Goal: Task Accomplishment & Management: Use online tool/utility

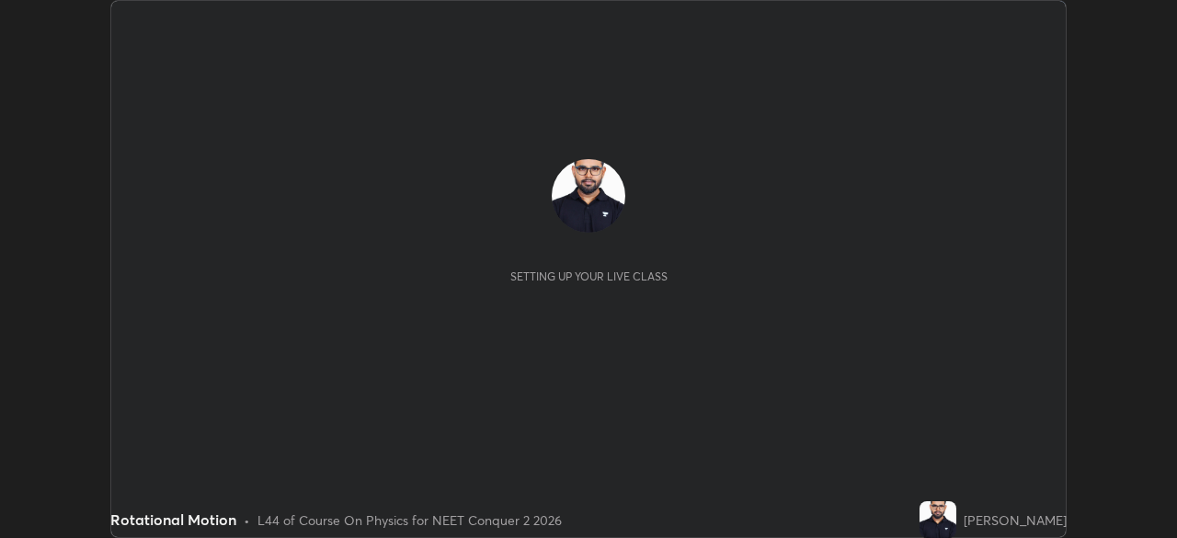
scroll to position [538, 1177]
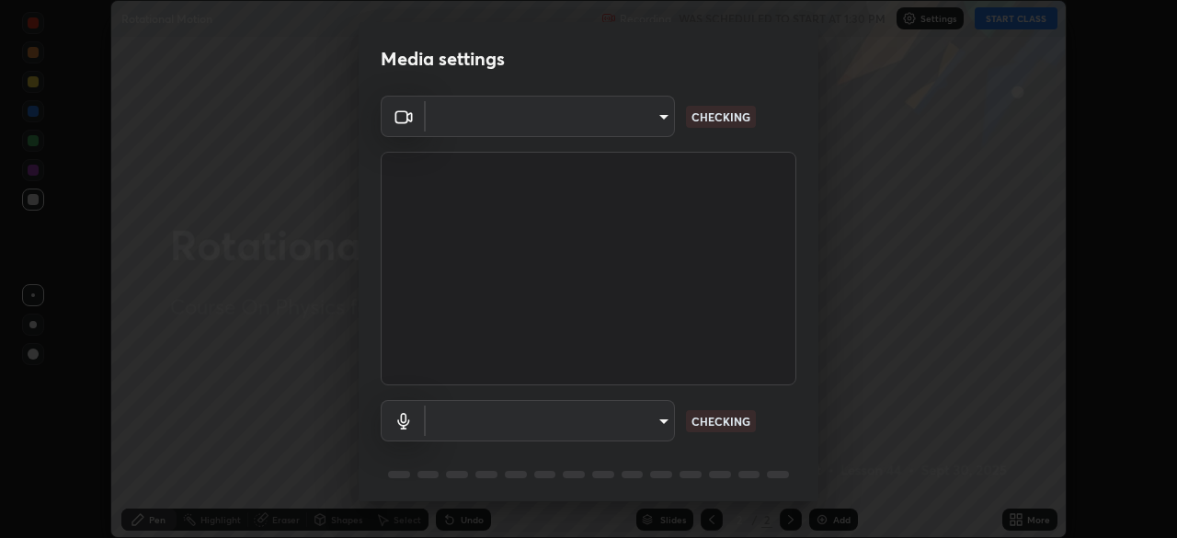
type input "09f294524f3521c037d78ee7cdb71511b6c9344afeed810a356f0d23342d5398"
type input "default"
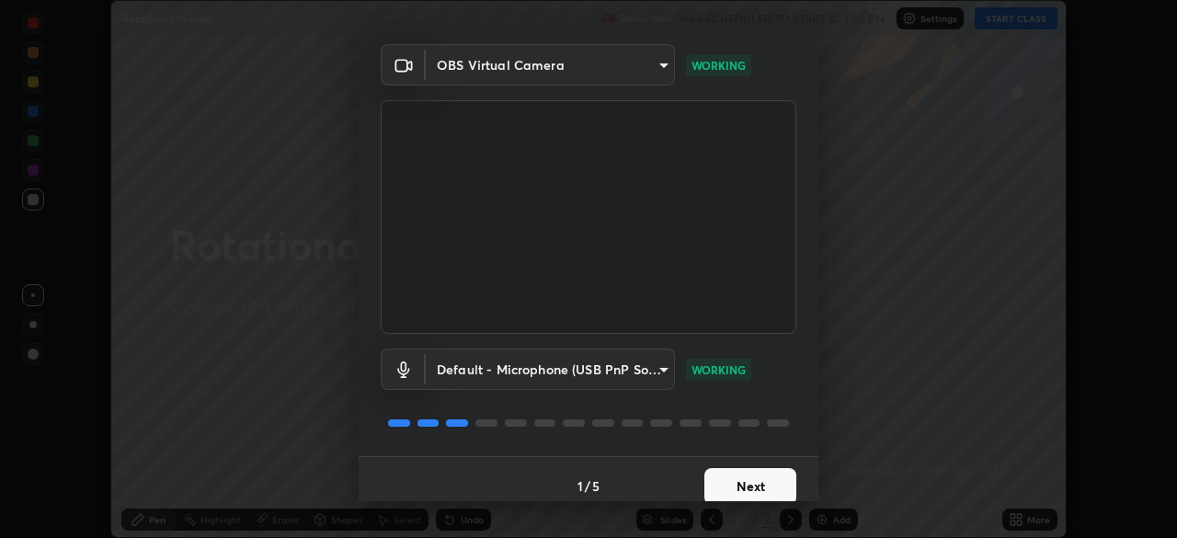
scroll to position [65, 0]
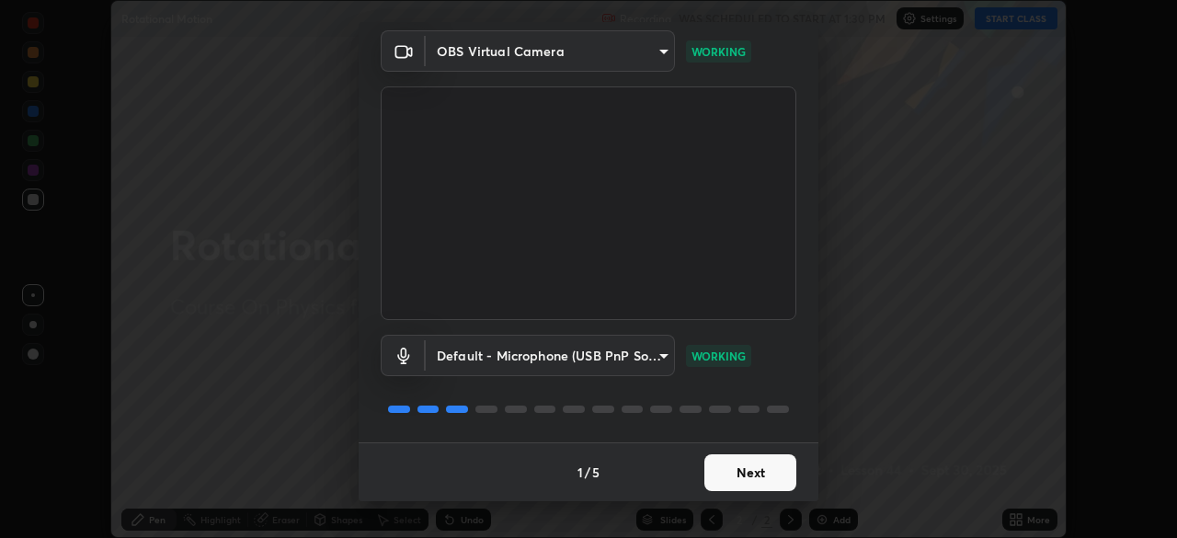
click at [746, 476] on button "Next" at bounding box center [751, 472] width 92 height 37
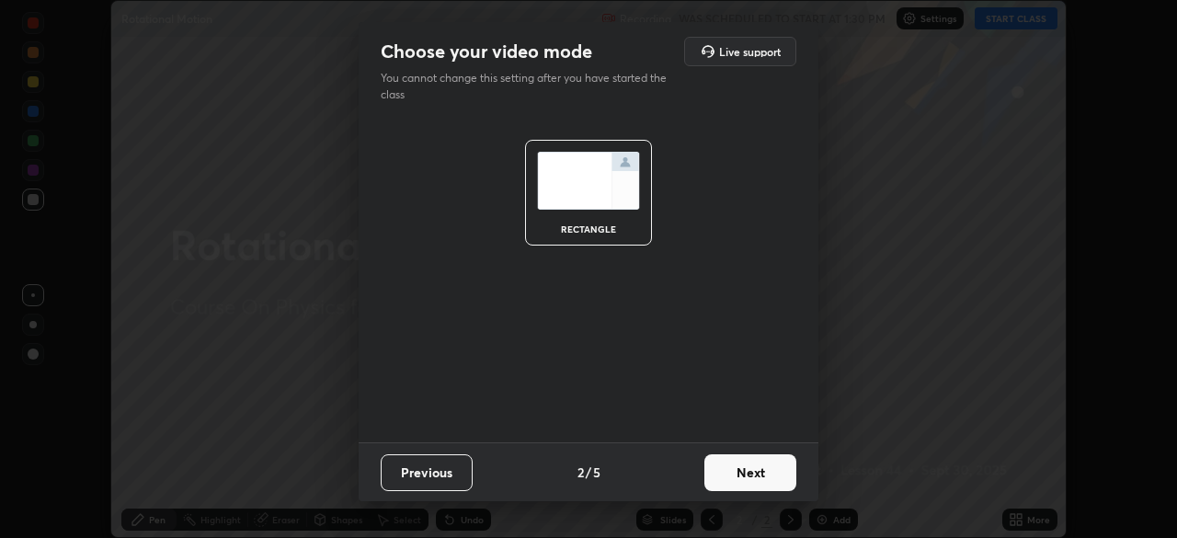
click at [751, 477] on button "Next" at bounding box center [751, 472] width 92 height 37
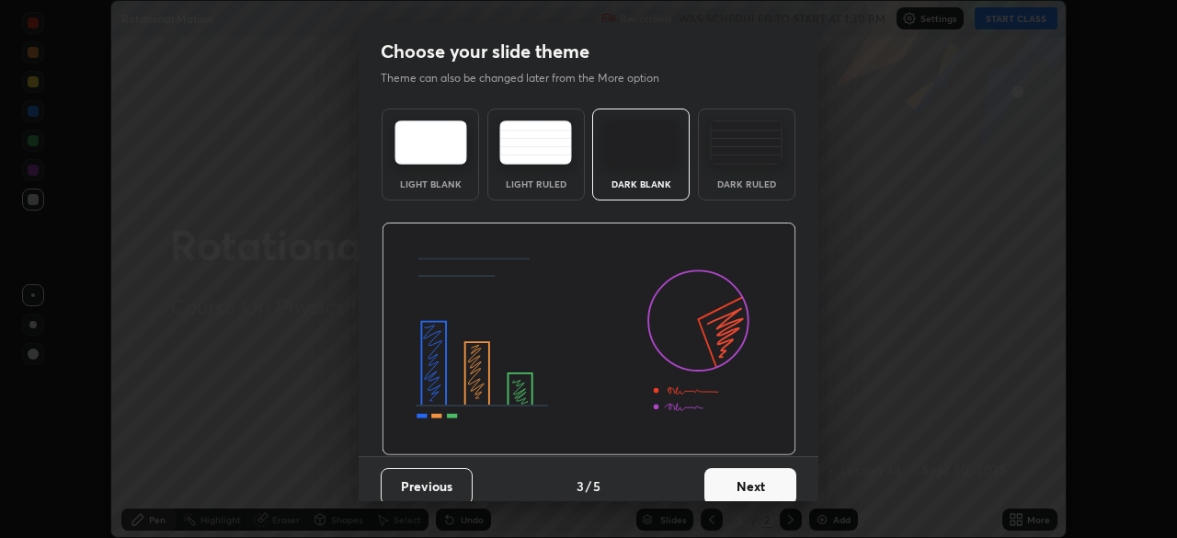
click at [751, 477] on button "Next" at bounding box center [751, 486] width 92 height 37
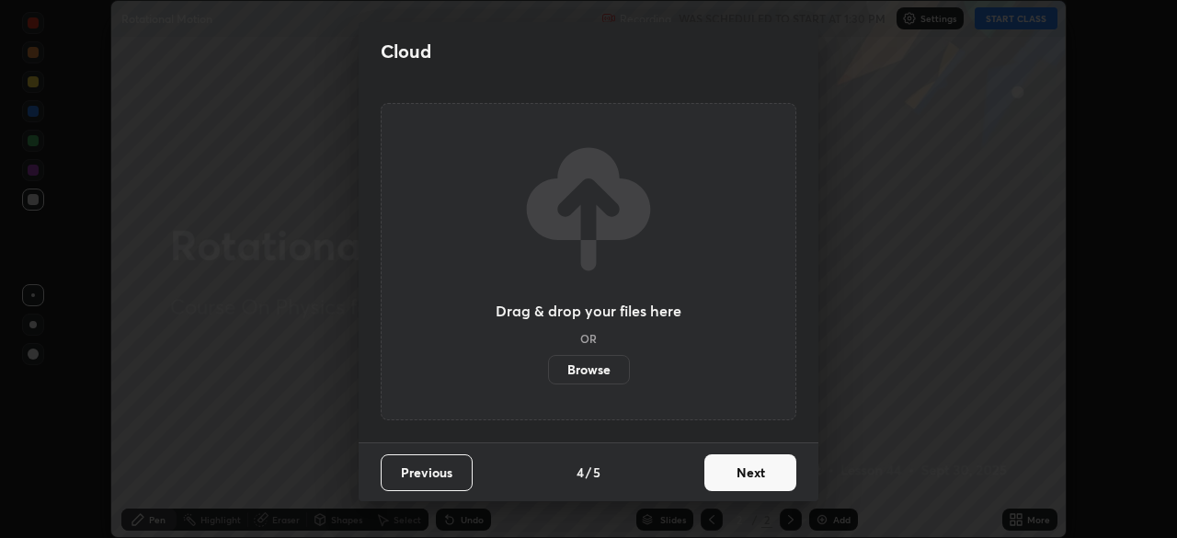
click at [752, 481] on button "Next" at bounding box center [751, 472] width 92 height 37
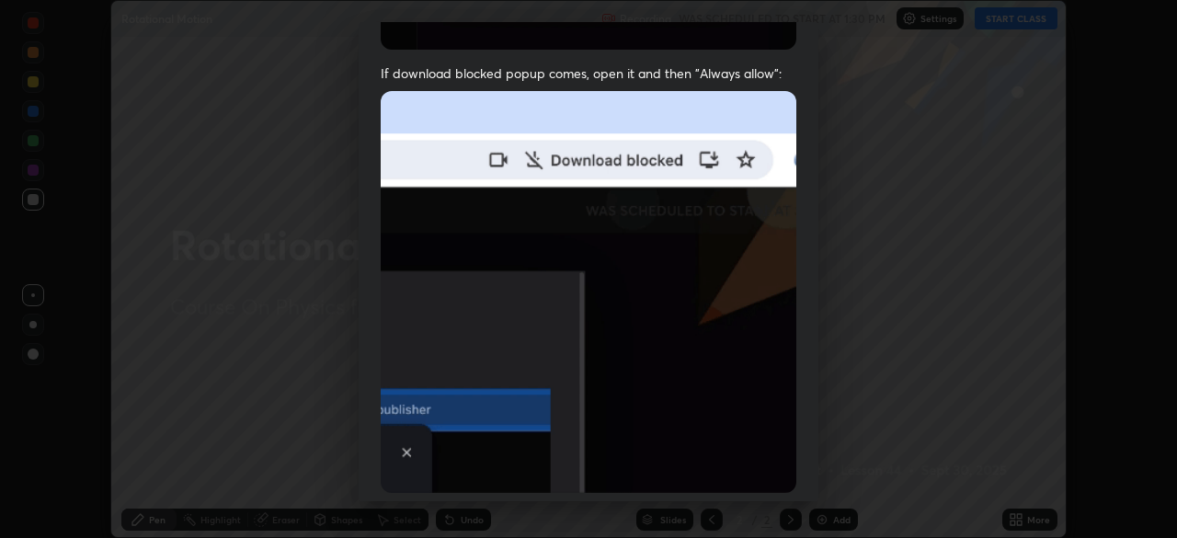
scroll to position [356, 0]
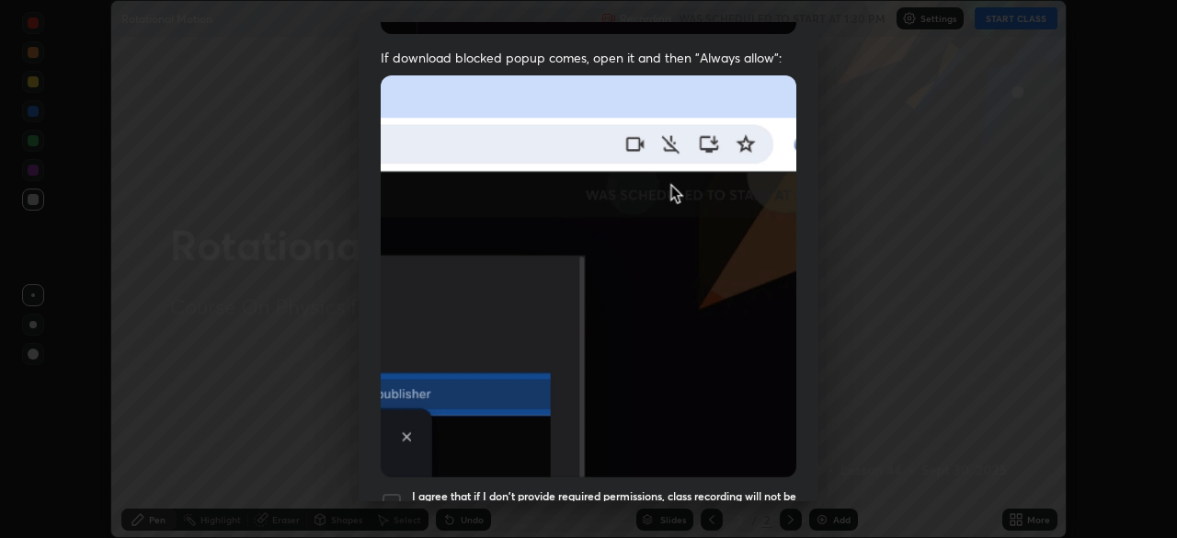
click at [400, 492] on div at bounding box center [392, 503] width 22 height 22
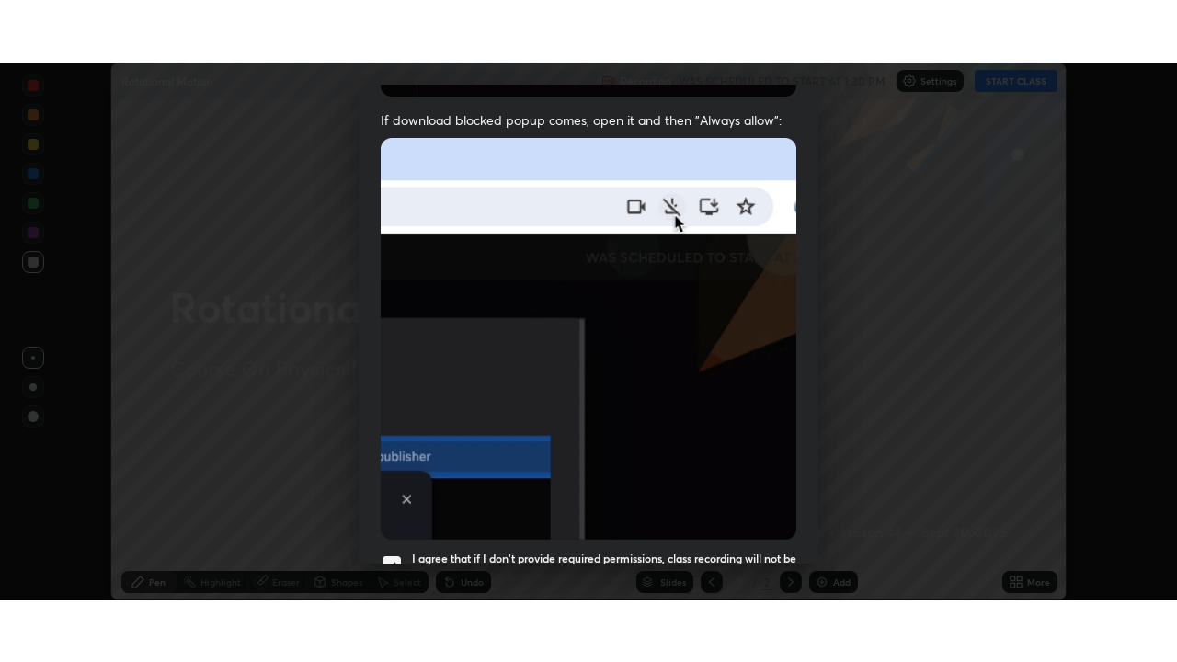
scroll to position [441, 0]
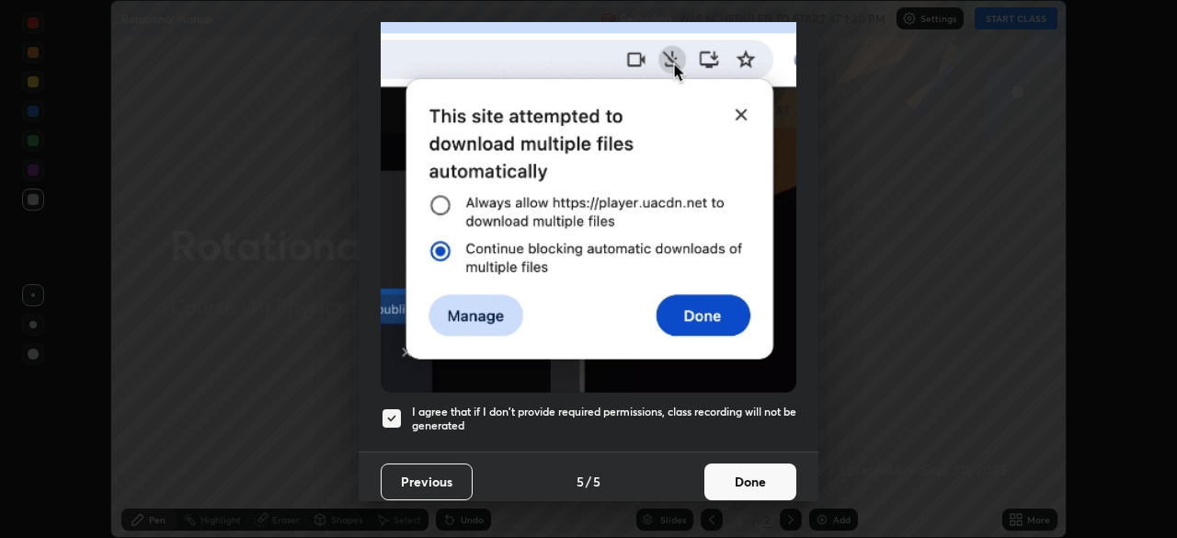
click at [754, 466] on button "Done" at bounding box center [751, 482] width 92 height 37
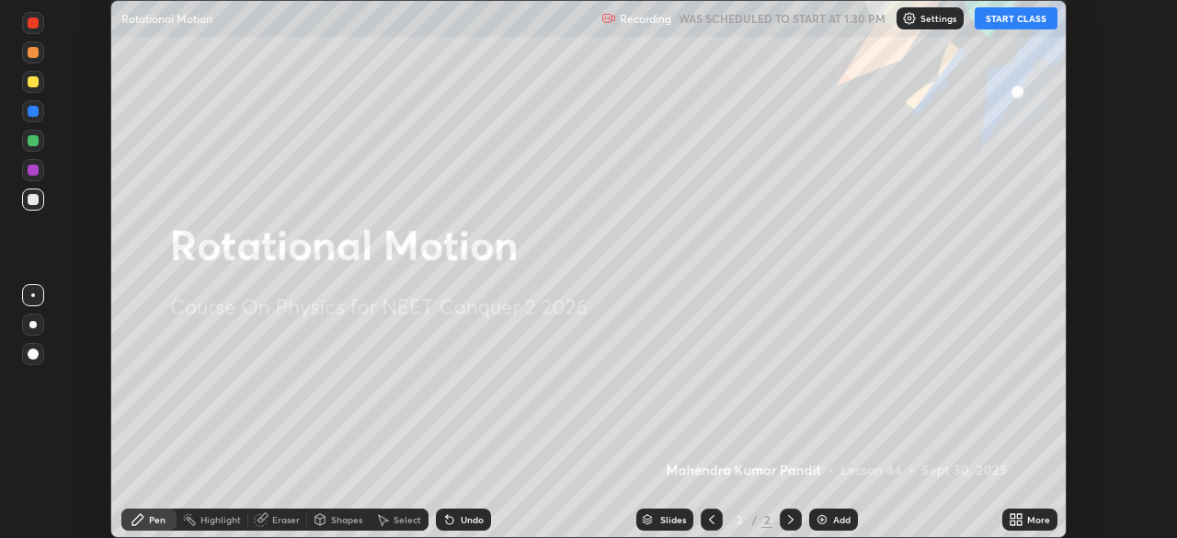
click at [1017, 22] on button "START CLASS" at bounding box center [1016, 18] width 83 height 22
click at [1021, 518] on icon at bounding box center [1019, 516] width 5 height 5
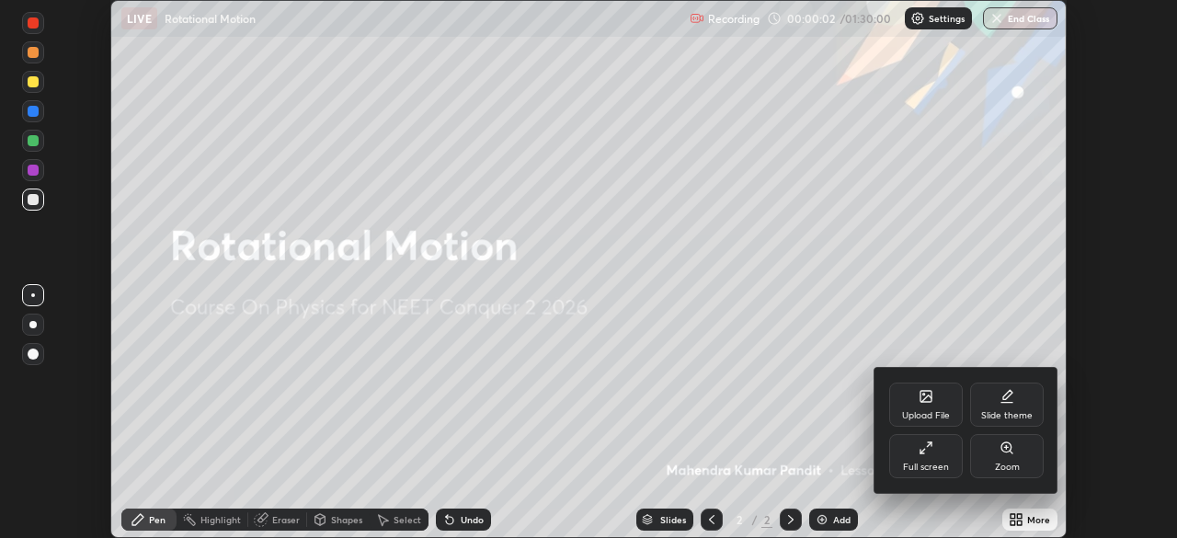
click at [936, 450] on div "Full screen" at bounding box center [927, 456] width 74 height 44
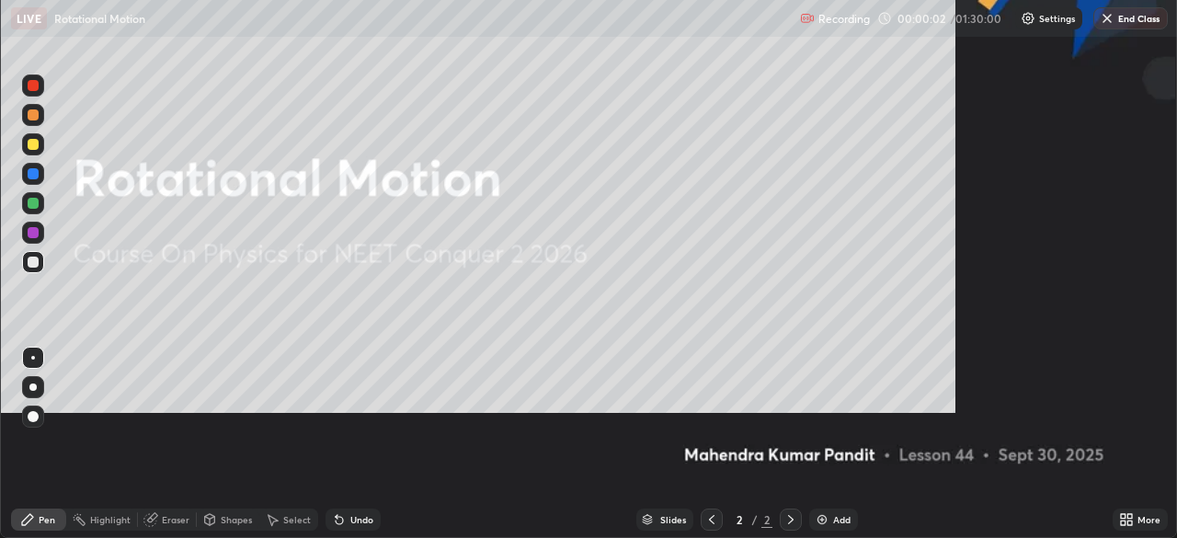
scroll to position [662, 1177]
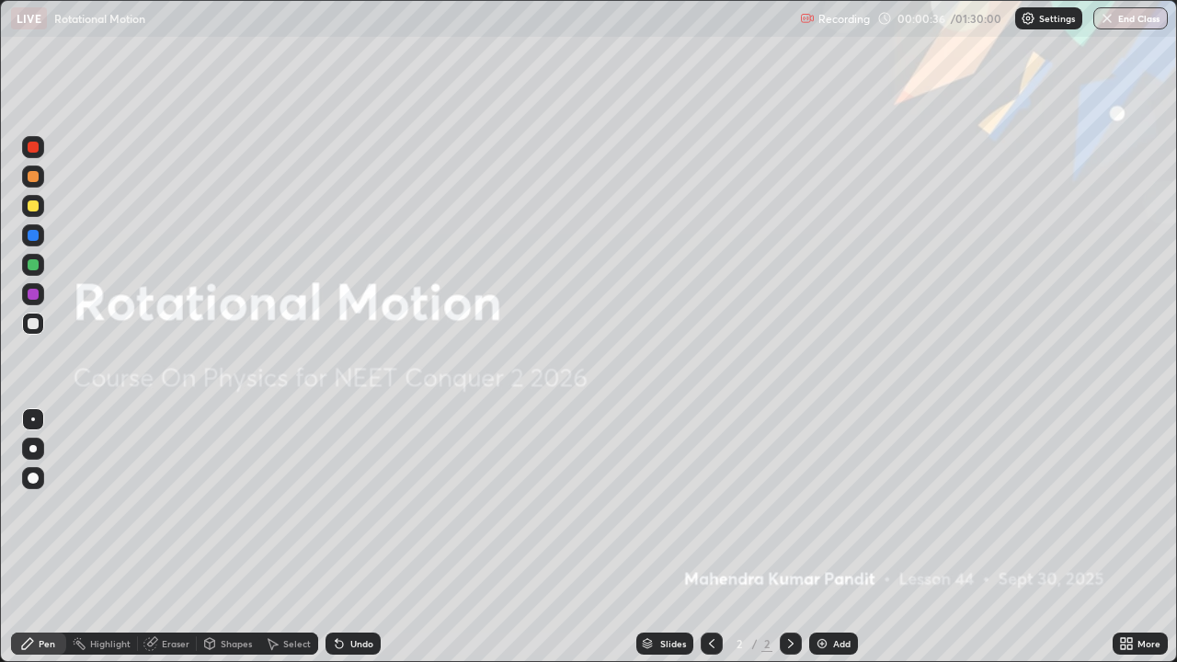
click at [817, 537] on img at bounding box center [822, 644] width 15 height 15
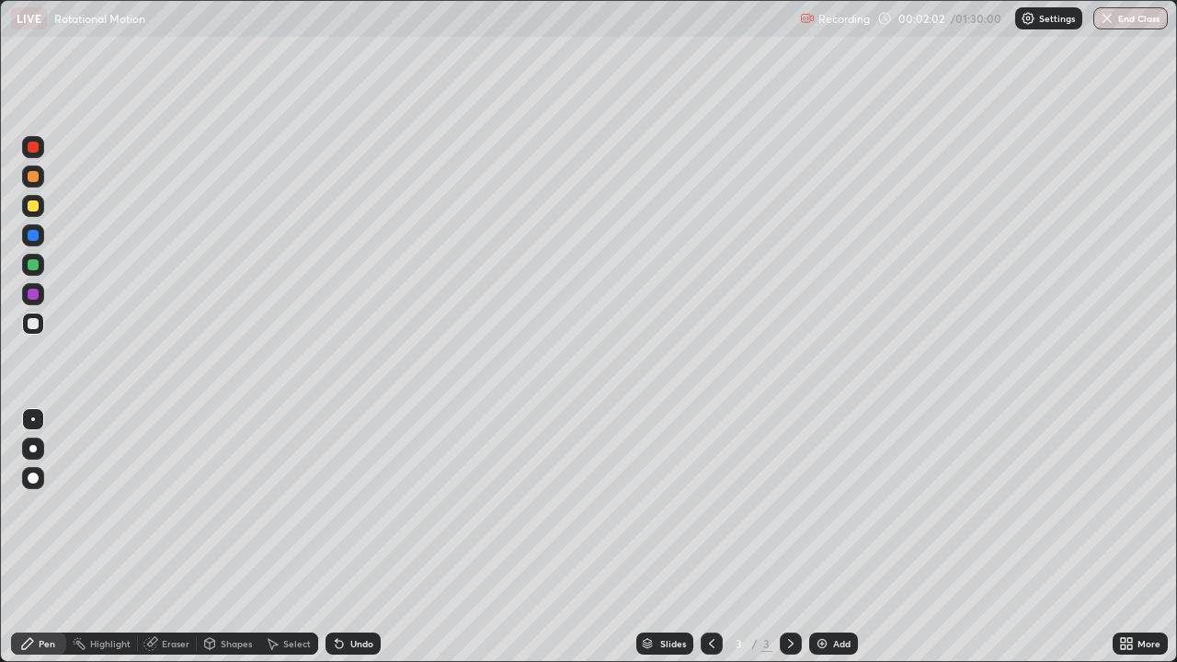
click at [360, 537] on div "Undo" at bounding box center [361, 643] width 23 height 9
click at [37, 265] on div at bounding box center [33, 264] width 11 height 11
click at [162, 537] on div "Eraser" at bounding box center [176, 643] width 28 height 9
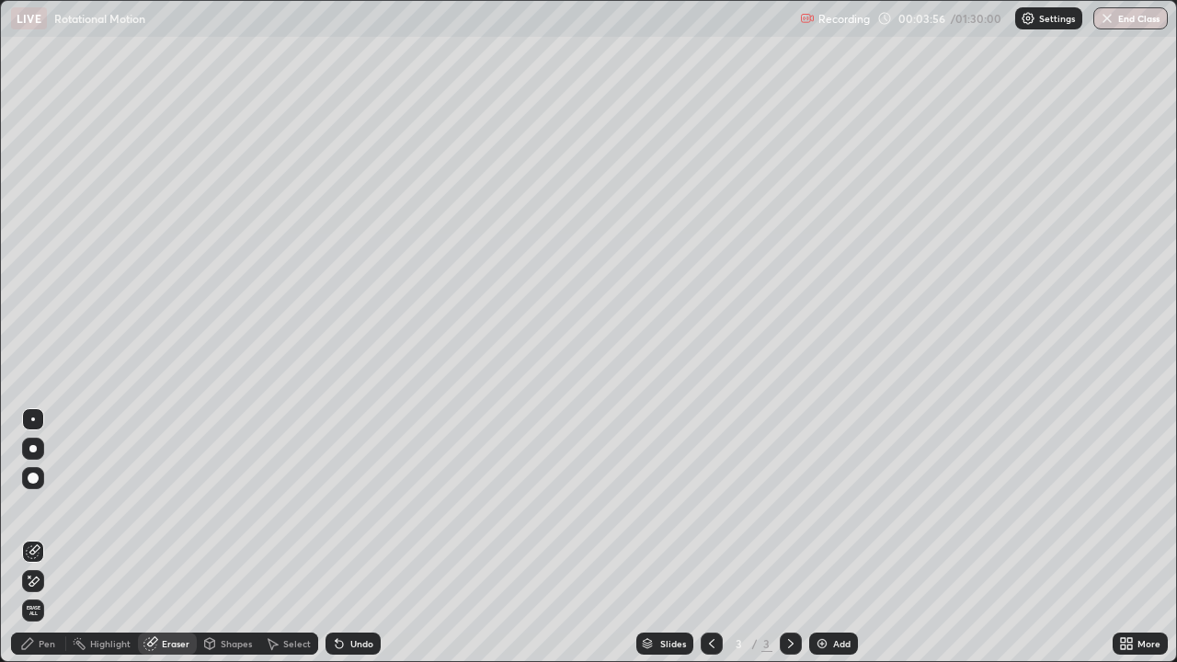
click at [42, 537] on div "Pen" at bounding box center [47, 643] width 17 height 9
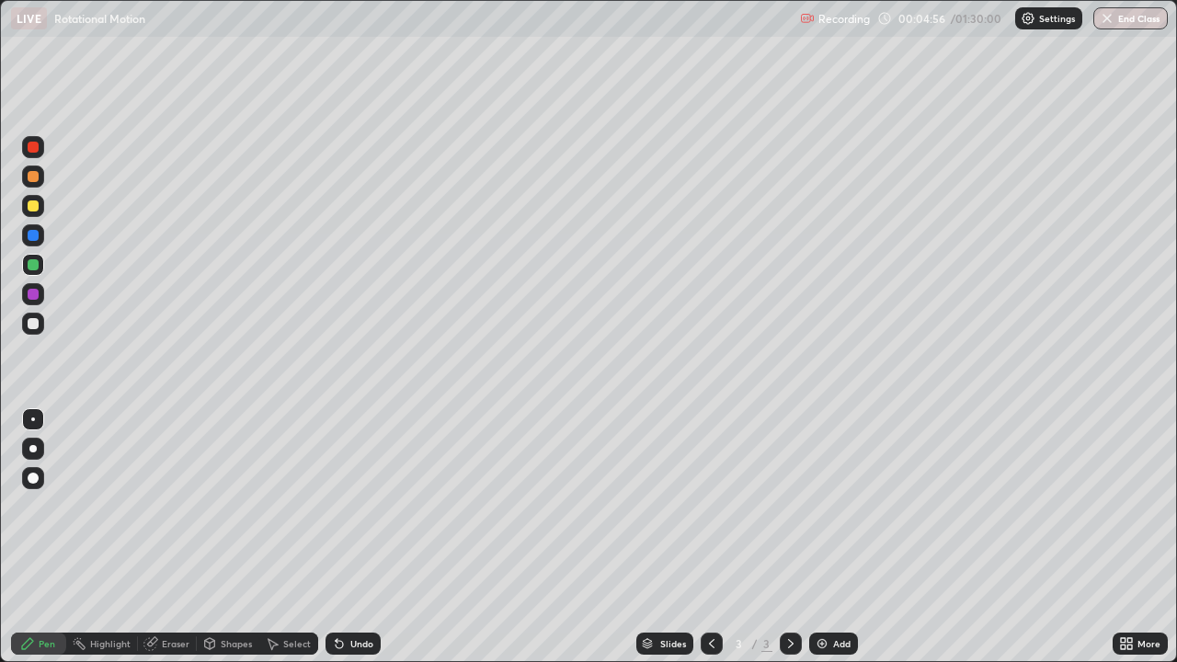
click at [32, 209] on div at bounding box center [33, 206] width 11 height 11
click at [821, 537] on img at bounding box center [822, 644] width 15 height 15
click at [357, 537] on div "Undo" at bounding box center [361, 643] width 23 height 9
click at [336, 537] on div "Undo" at bounding box center [353, 644] width 55 height 22
click at [339, 537] on div "Undo" at bounding box center [353, 644] width 55 height 22
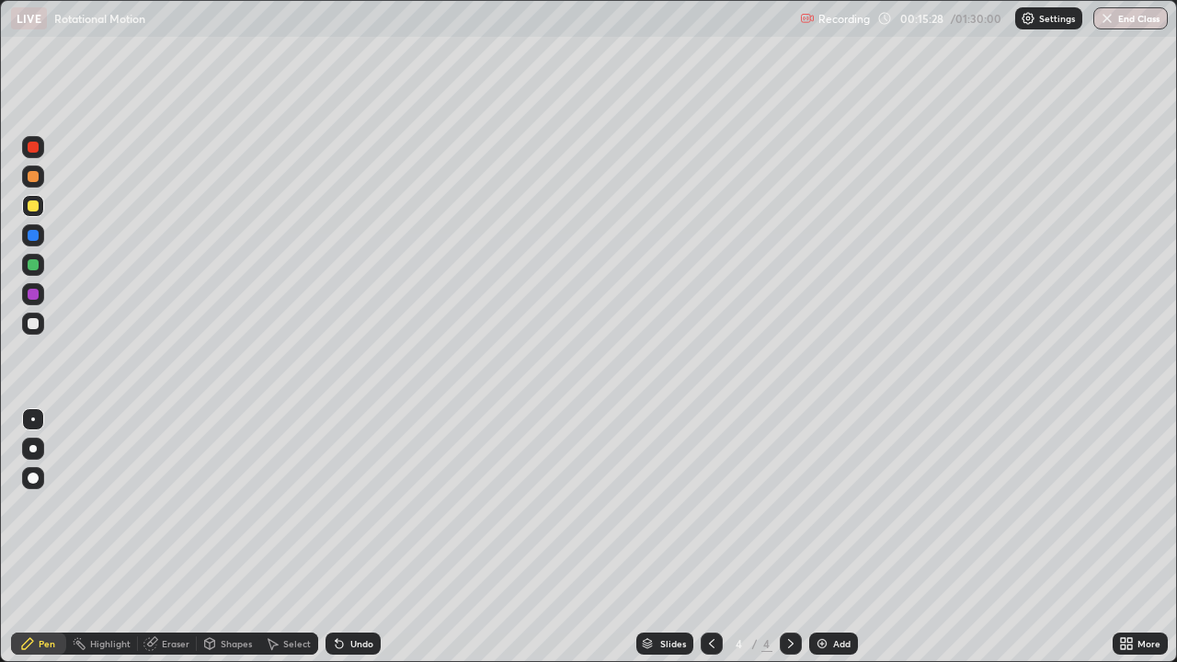
click at [345, 537] on div "Undo" at bounding box center [353, 644] width 55 height 22
click at [351, 537] on div "Undo" at bounding box center [361, 643] width 23 height 9
click at [355, 537] on div "Undo" at bounding box center [353, 644] width 55 height 22
click at [350, 537] on div "Undo" at bounding box center [361, 643] width 23 height 9
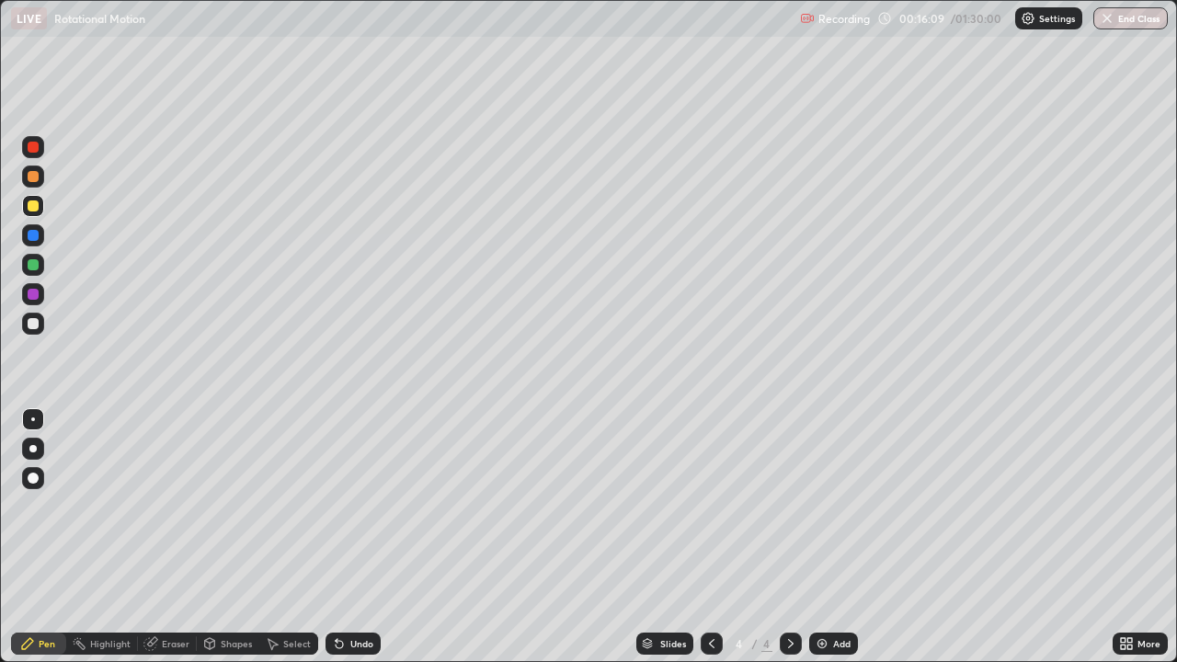
click at [350, 537] on div "Undo" at bounding box center [361, 643] width 23 height 9
click at [33, 325] on div at bounding box center [33, 323] width 11 height 11
click at [159, 537] on div "Eraser" at bounding box center [167, 644] width 59 height 22
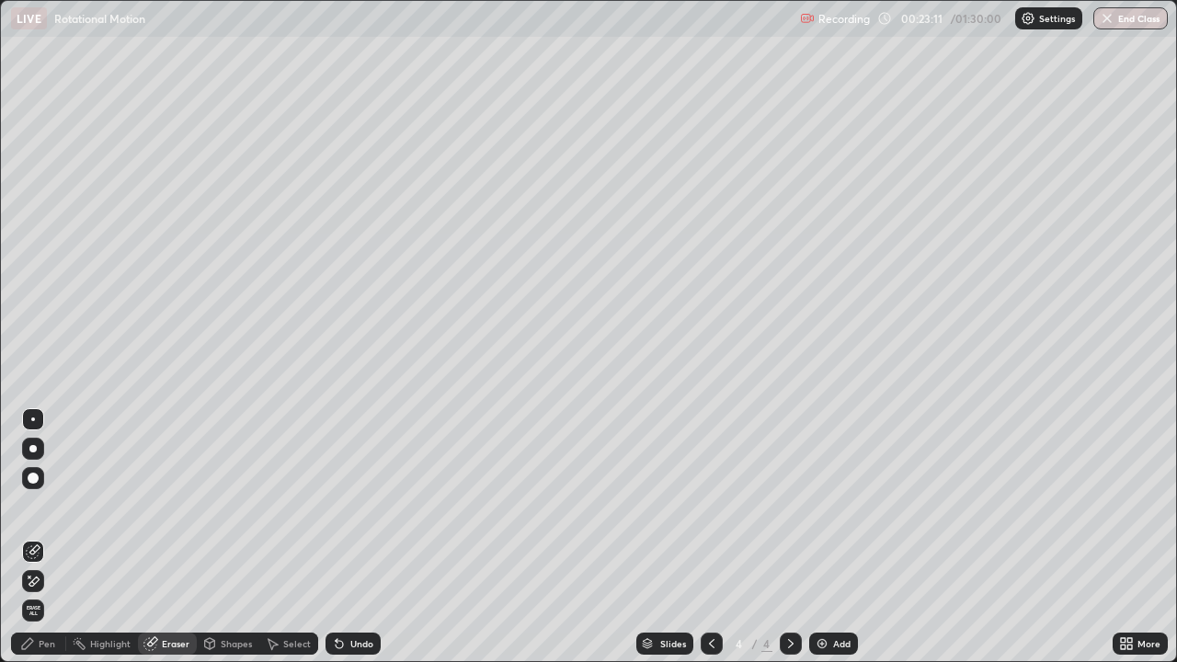
click at [281, 537] on div "Select" at bounding box center [288, 644] width 59 height 22
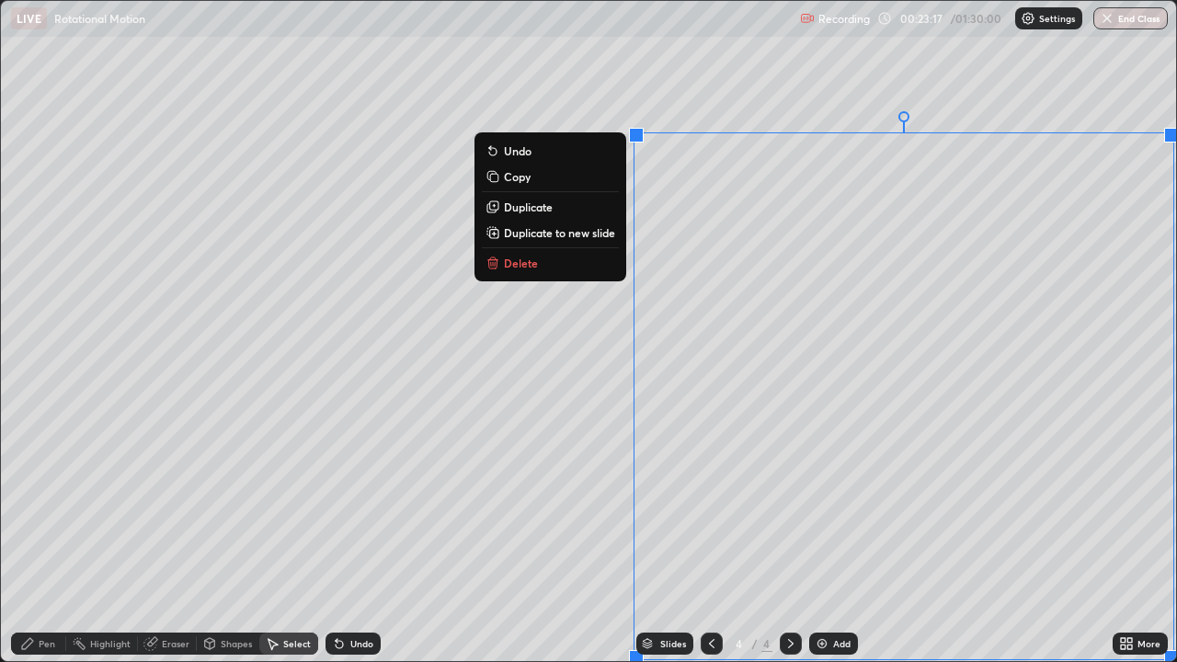
click at [561, 238] on p "Duplicate to new slide" at bounding box center [559, 232] width 111 height 15
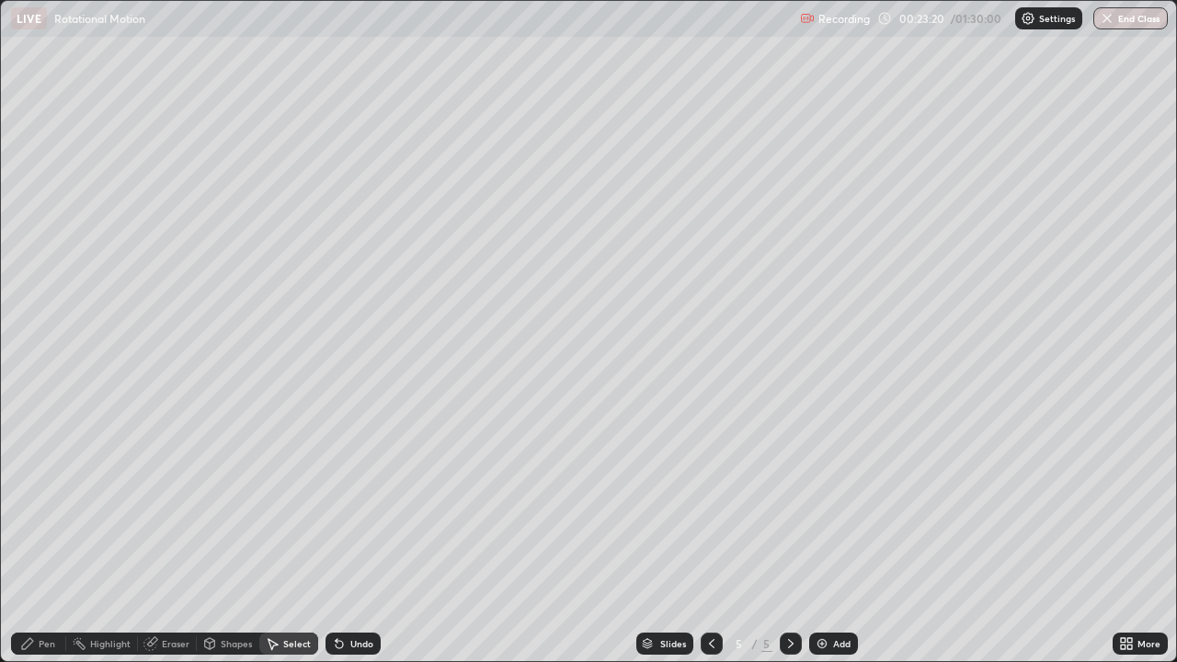
click at [156, 537] on icon at bounding box center [151, 644] width 15 height 15
click at [50, 537] on div "Pen" at bounding box center [38, 644] width 55 height 22
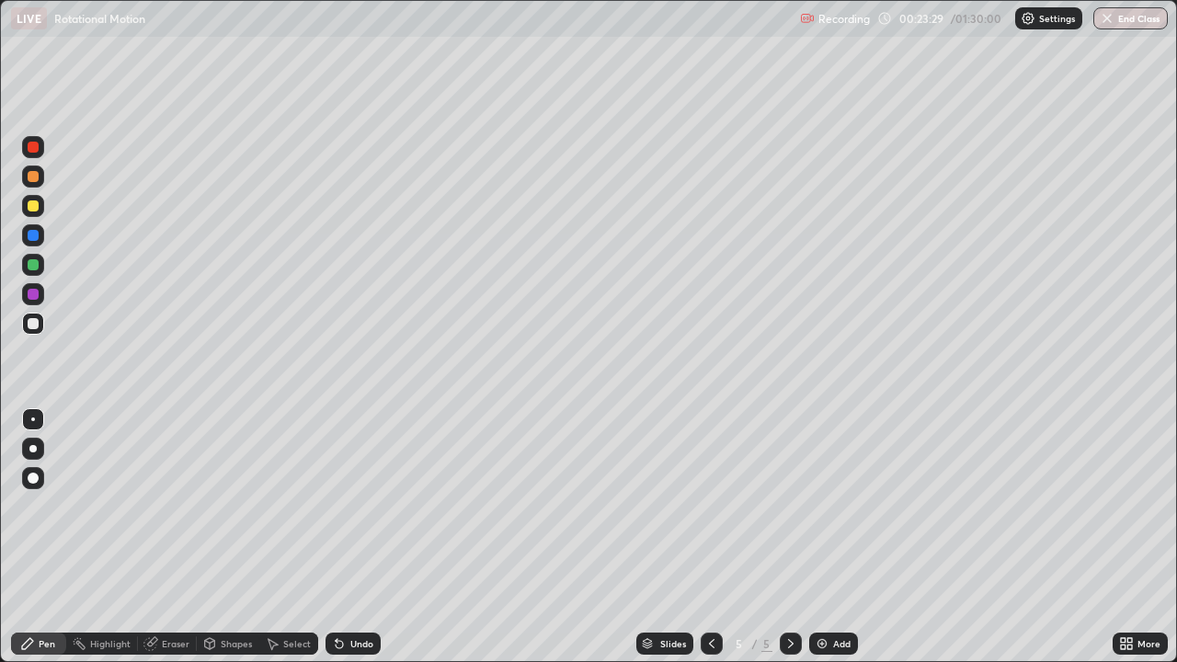
click at [35, 207] on div at bounding box center [33, 206] width 11 height 11
click at [31, 320] on div at bounding box center [33, 323] width 11 height 11
click at [342, 537] on div "Undo" at bounding box center [353, 644] width 55 height 22
click at [337, 537] on icon at bounding box center [339, 644] width 7 height 7
click at [350, 537] on div "Undo" at bounding box center [353, 644] width 55 height 22
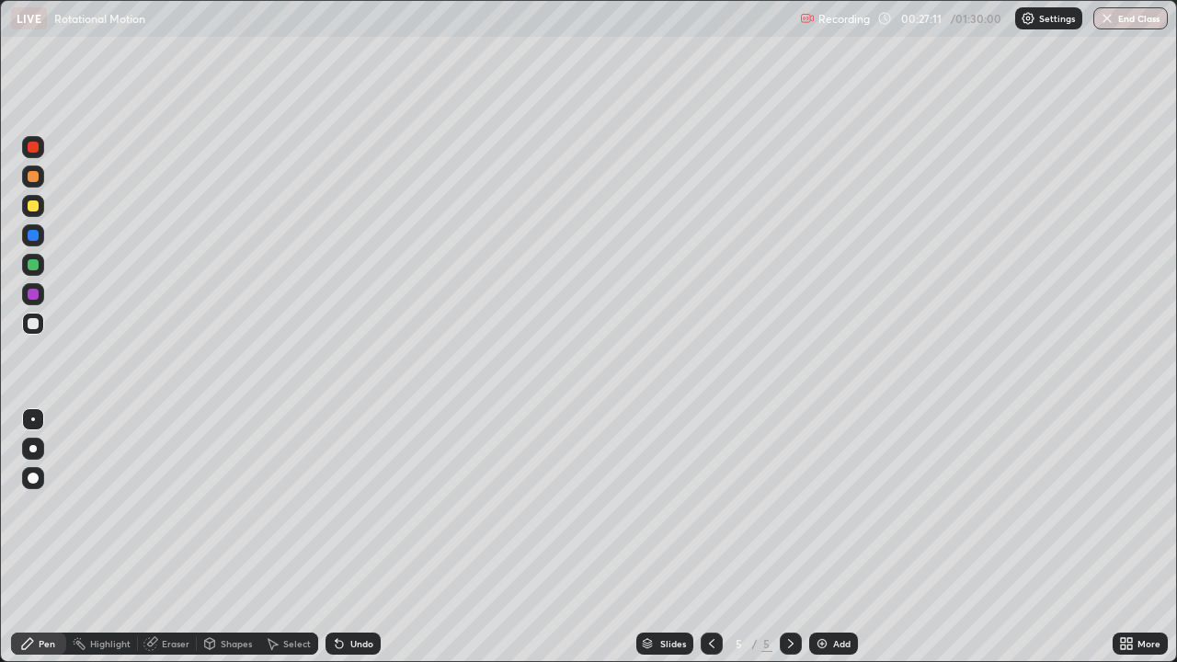
click at [169, 537] on div "Eraser" at bounding box center [176, 643] width 28 height 9
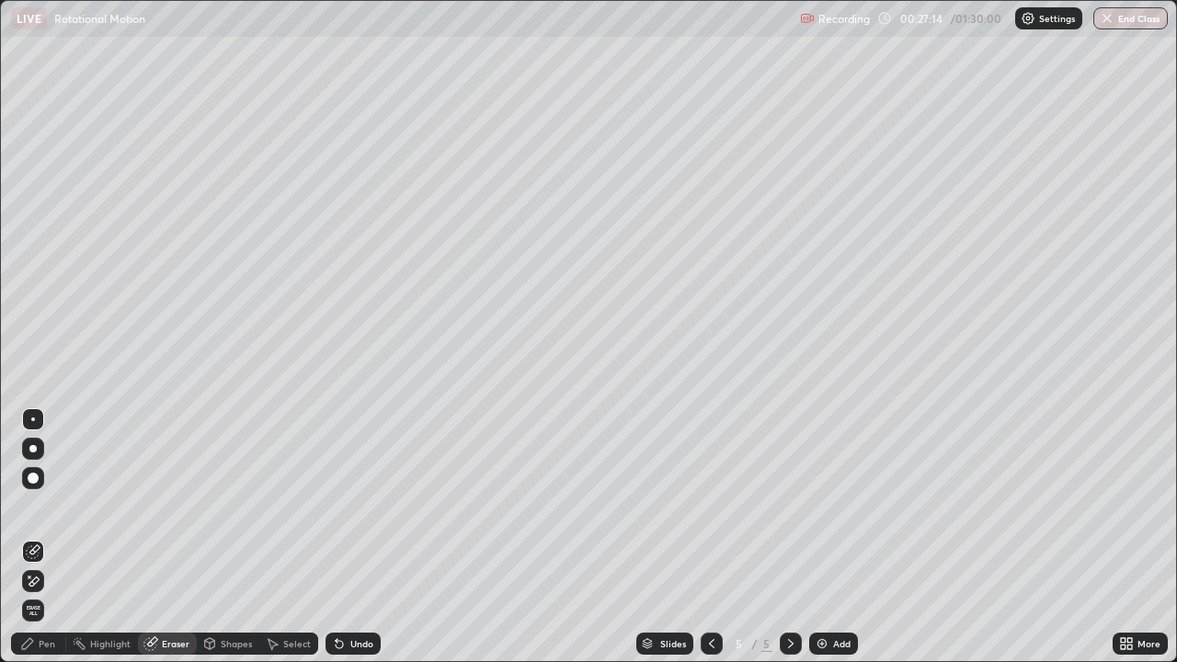
click at [45, 537] on div "Pen" at bounding box center [47, 643] width 17 height 9
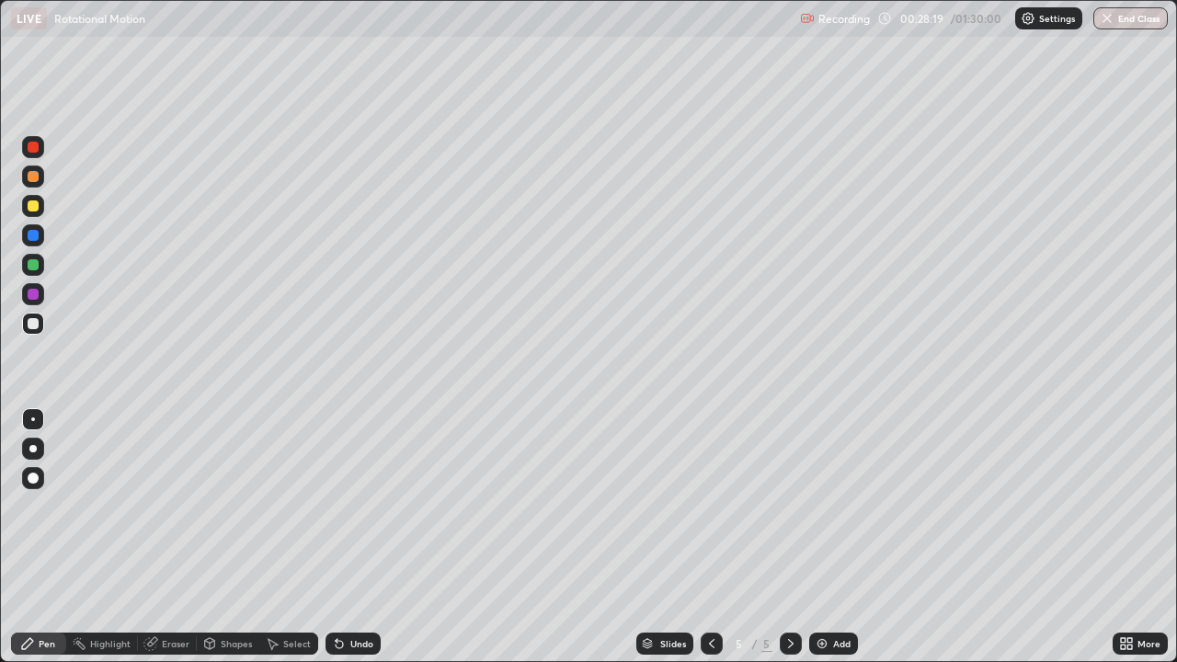
click at [170, 537] on div "Eraser" at bounding box center [176, 643] width 28 height 9
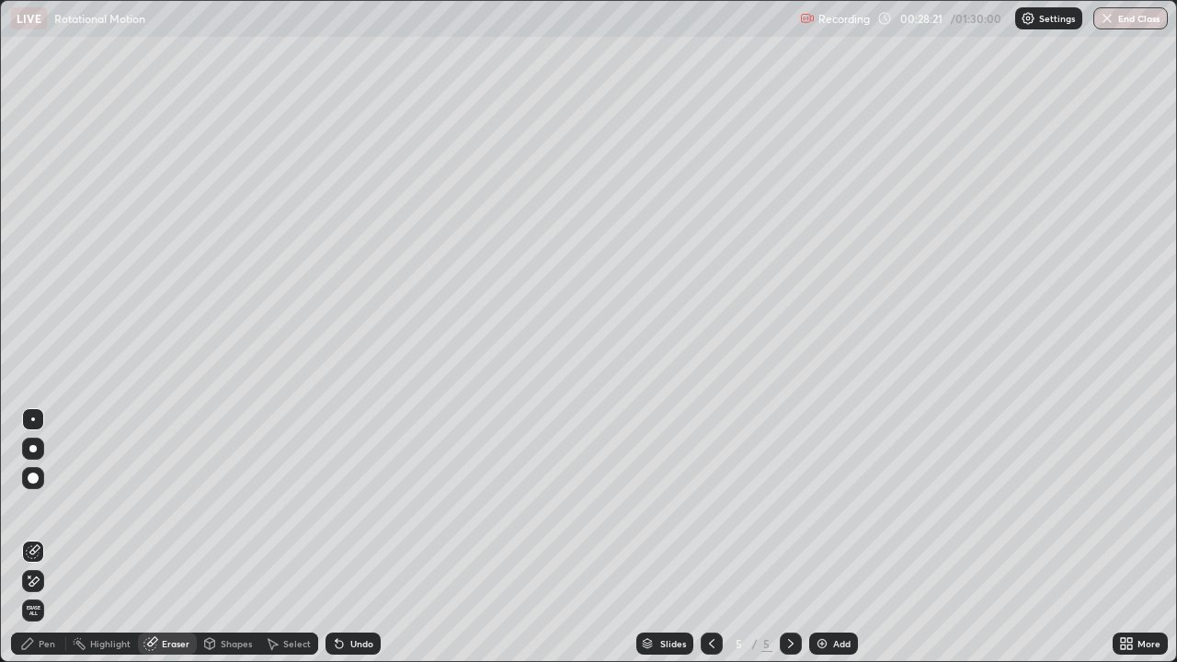
click at [278, 537] on icon at bounding box center [272, 644] width 15 height 15
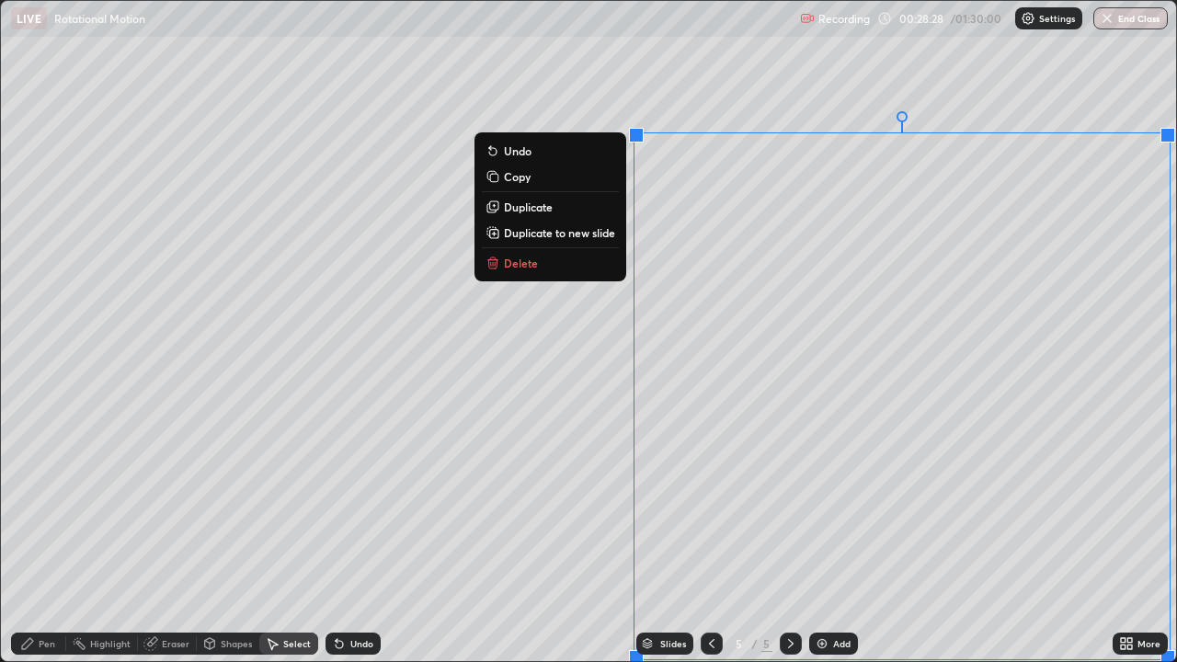
click at [336, 537] on icon at bounding box center [339, 644] width 7 height 7
click at [553, 537] on div "0 ° Undo Copy Duplicate Duplicate to new slide Delete" at bounding box center [589, 331] width 1176 height 660
click at [566, 537] on div "0 ° Undo Copy Duplicate Duplicate to new slide Delete" at bounding box center [589, 331] width 1176 height 660
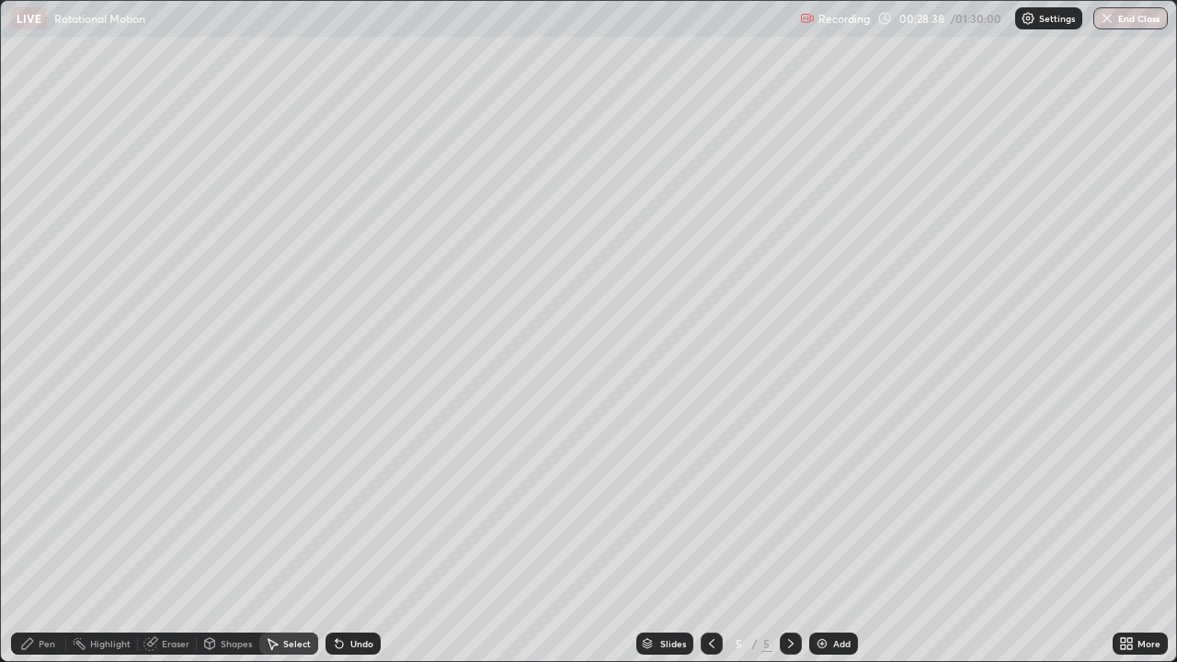
click at [175, 537] on div "Eraser" at bounding box center [167, 644] width 59 height 22
click at [36, 537] on icon at bounding box center [33, 582] width 15 height 16
click at [51, 537] on div "Pen" at bounding box center [47, 643] width 17 height 9
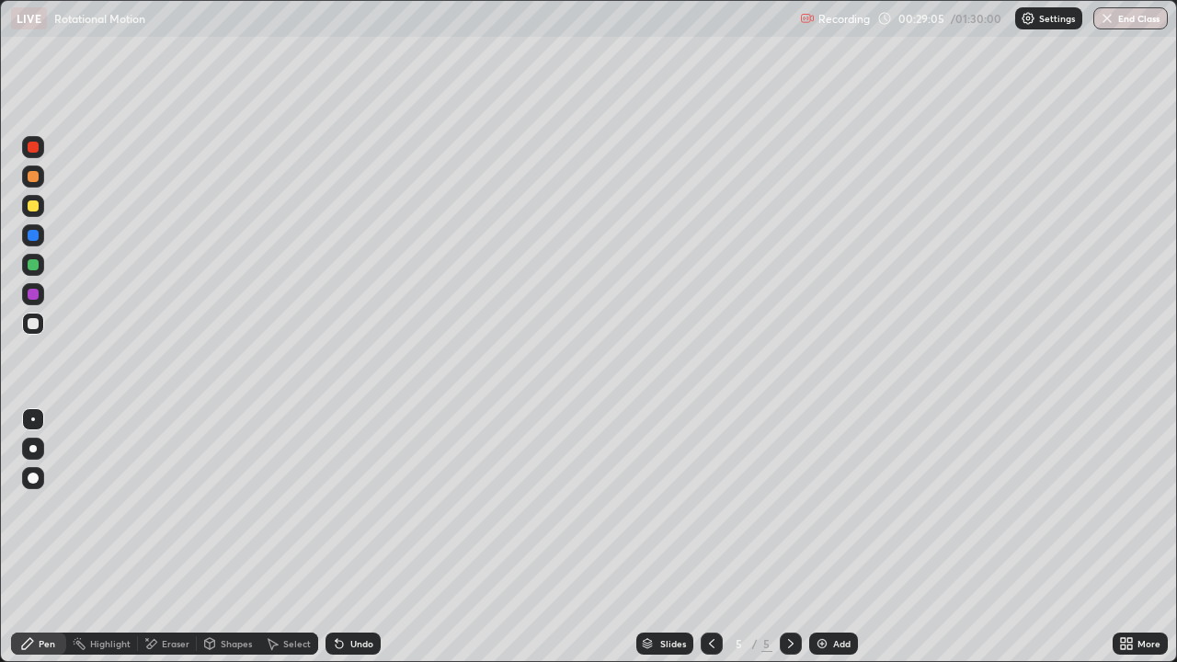
click at [180, 537] on div "Eraser" at bounding box center [176, 643] width 28 height 9
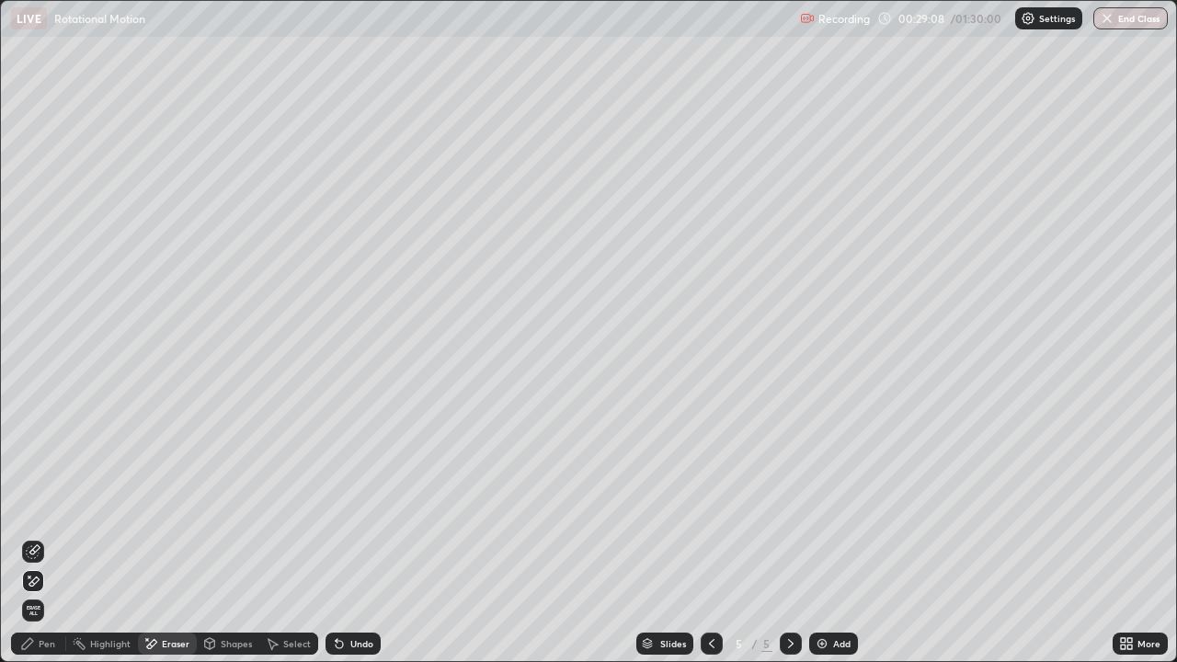
click at [56, 537] on div "Pen" at bounding box center [38, 644] width 55 height 22
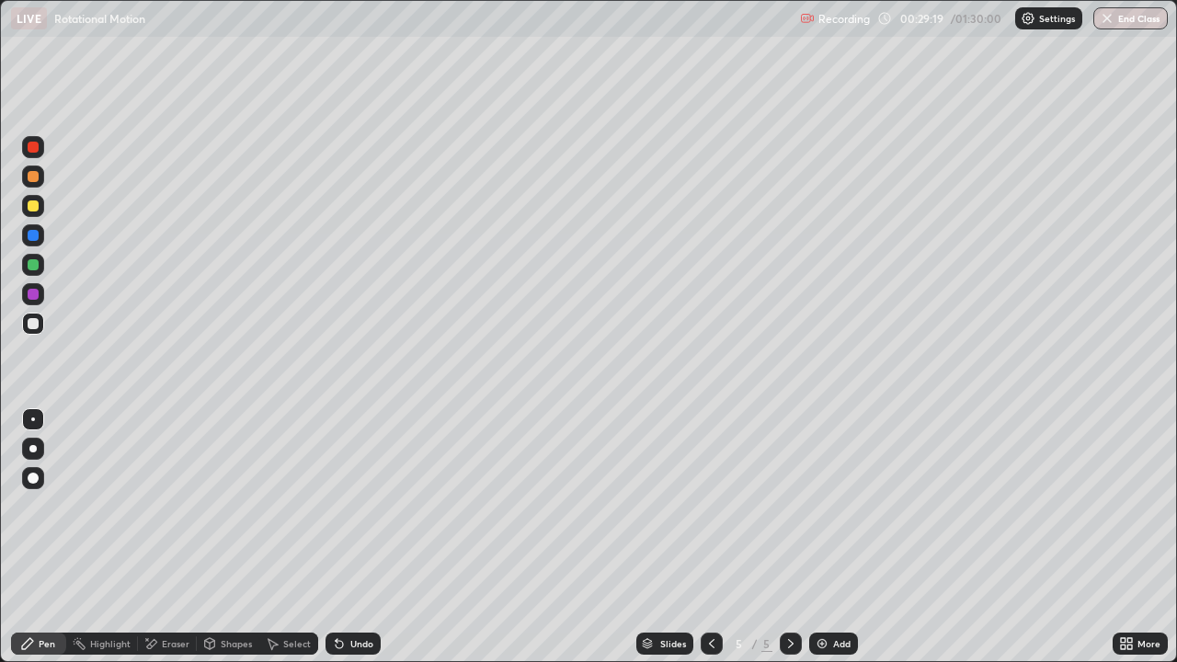
click at [364, 537] on div "Undo" at bounding box center [361, 643] width 23 height 9
click at [365, 537] on div "Undo" at bounding box center [361, 643] width 23 height 9
click at [172, 537] on div "Eraser" at bounding box center [176, 643] width 28 height 9
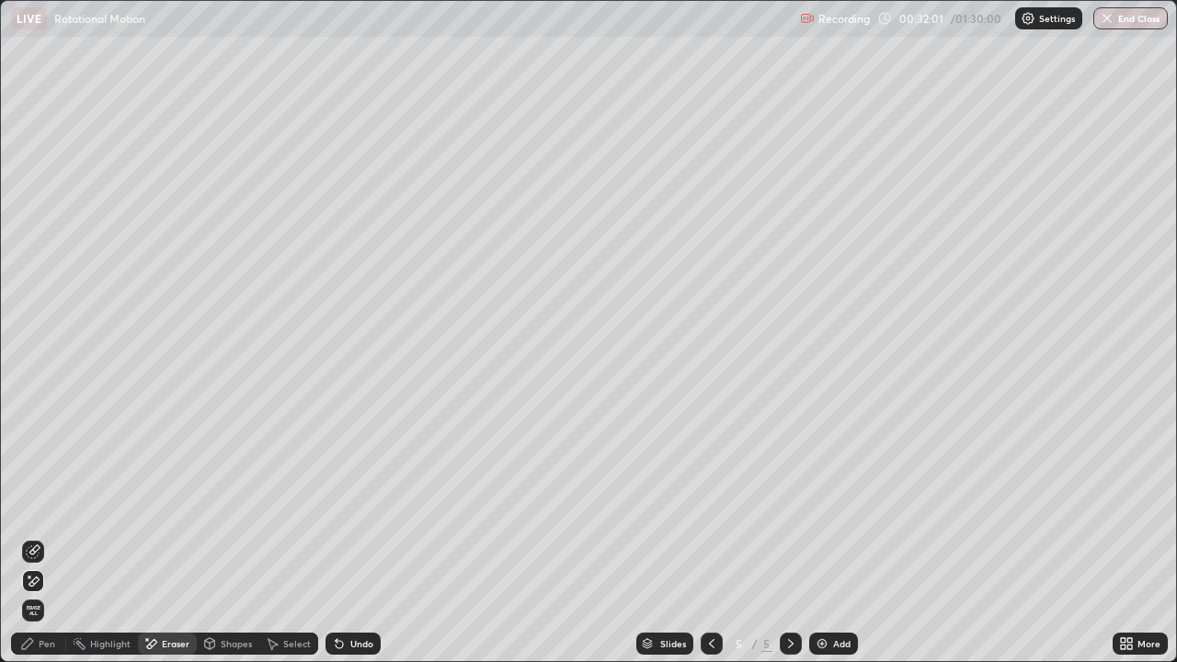
click at [48, 537] on div "Pen" at bounding box center [38, 644] width 55 height 22
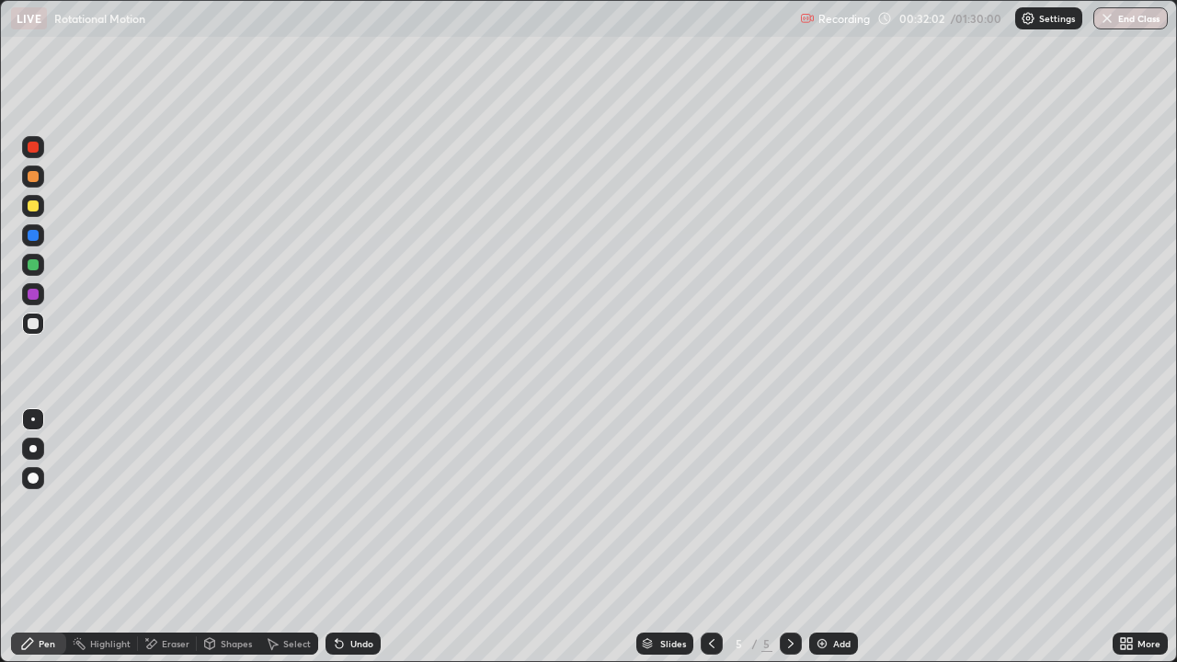
click at [34, 211] on div at bounding box center [33, 206] width 11 height 11
click at [167, 537] on div "Eraser" at bounding box center [176, 643] width 28 height 9
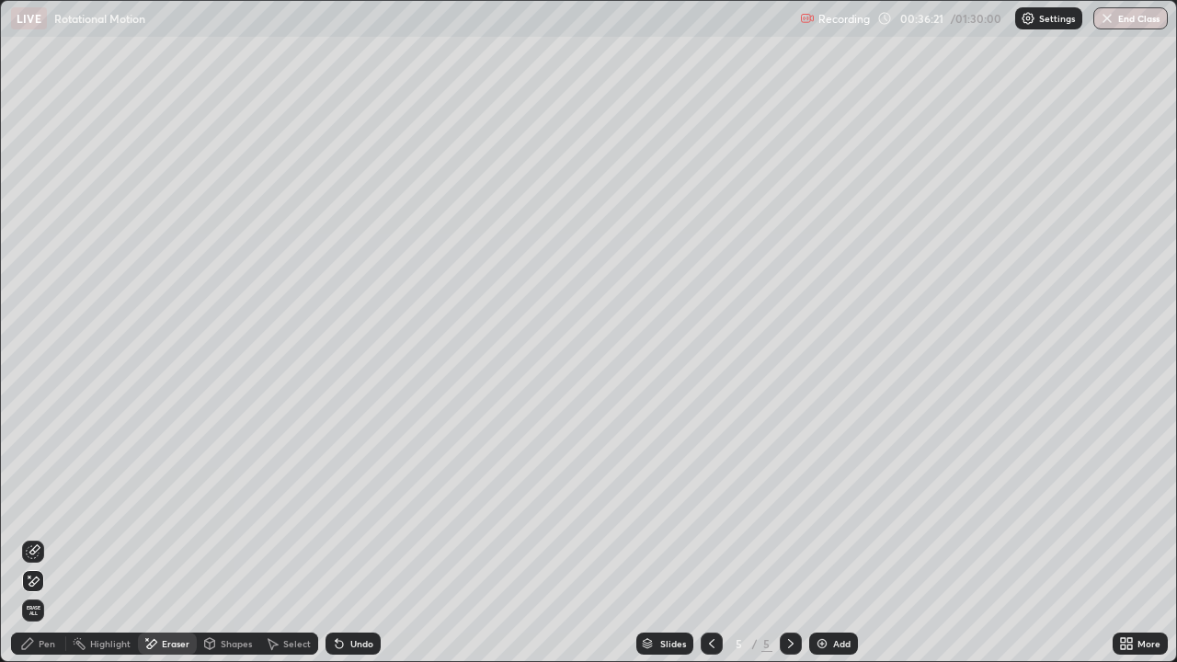
click at [51, 537] on div "Pen" at bounding box center [47, 643] width 17 height 9
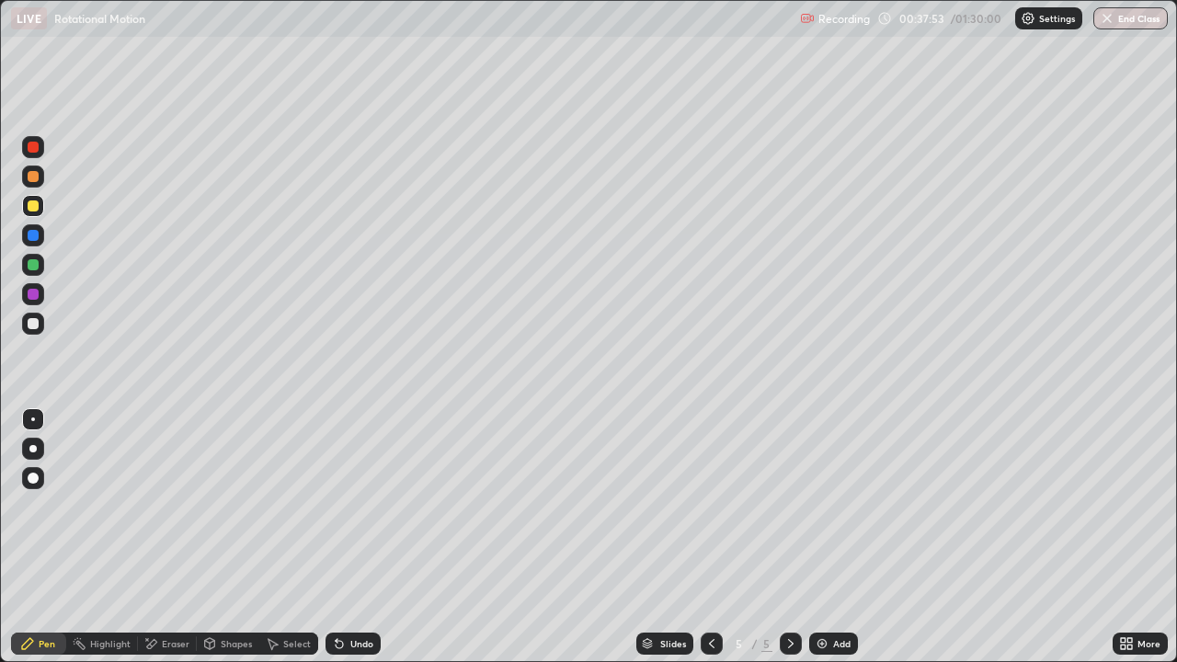
click at [343, 537] on icon at bounding box center [339, 644] width 15 height 15
click at [164, 537] on div "Eraser" at bounding box center [176, 643] width 28 height 9
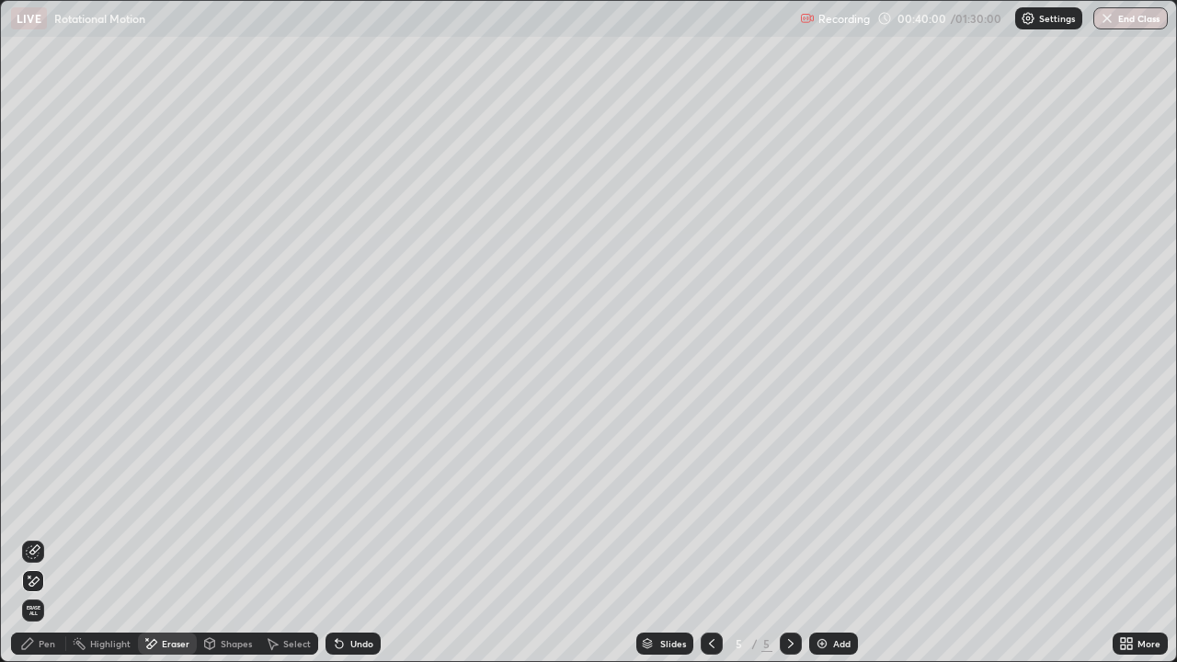
click at [336, 537] on icon at bounding box center [339, 644] width 7 height 7
click at [46, 537] on div "Pen" at bounding box center [47, 643] width 17 height 9
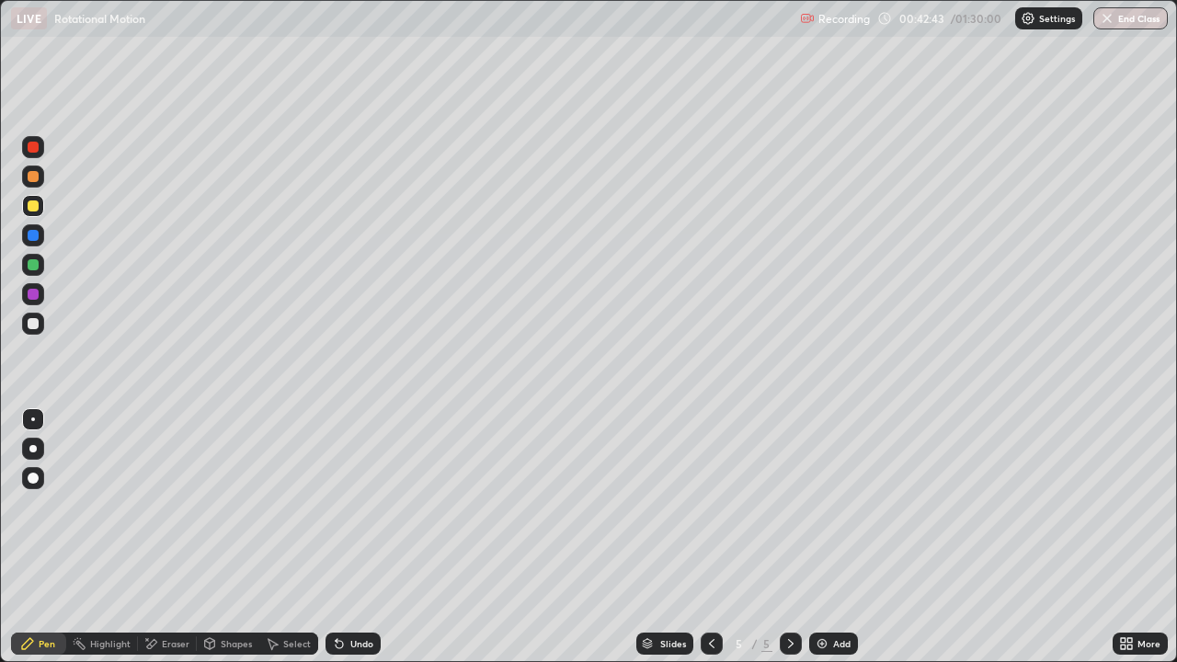
click at [706, 537] on div at bounding box center [712, 644] width 22 height 37
click at [789, 537] on icon at bounding box center [791, 644] width 15 height 15
click at [283, 537] on div "Select" at bounding box center [297, 643] width 28 height 9
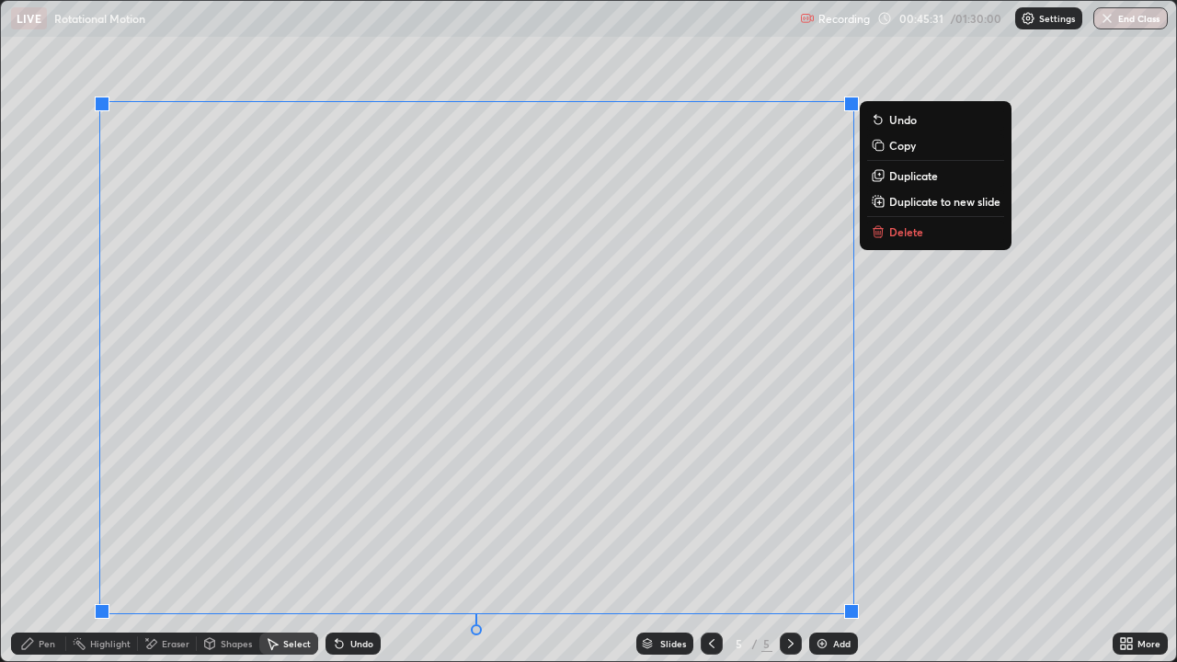
click at [893, 201] on p "Duplicate to new slide" at bounding box center [945, 201] width 111 height 15
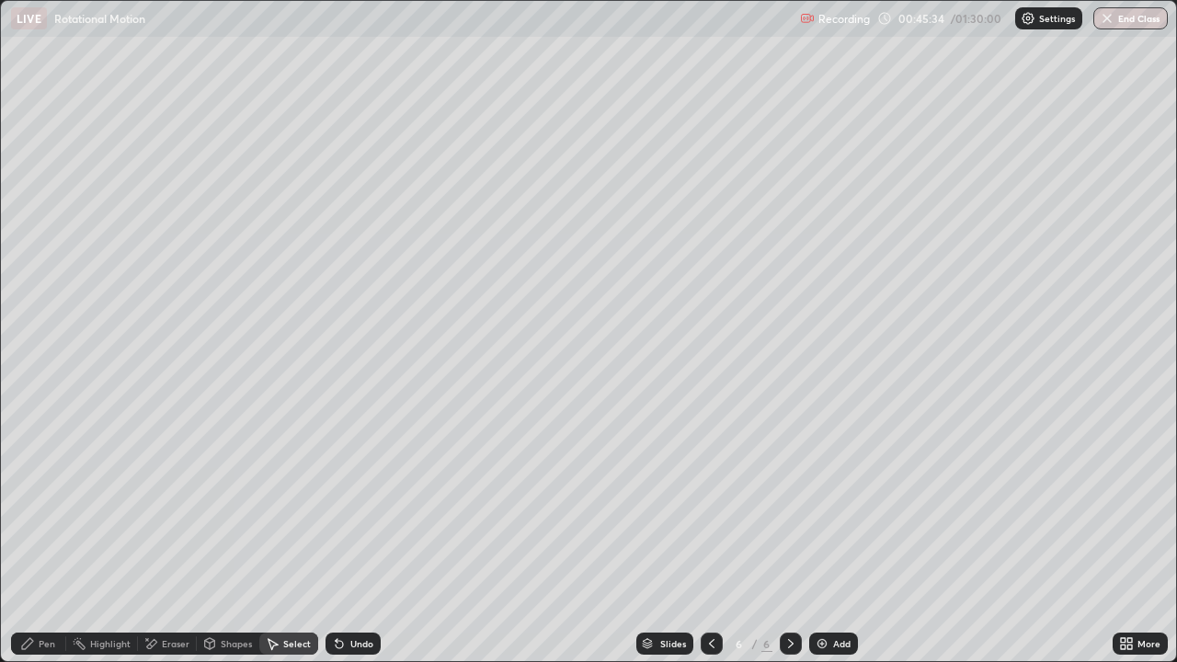
click at [40, 537] on div "Pen" at bounding box center [47, 643] width 17 height 9
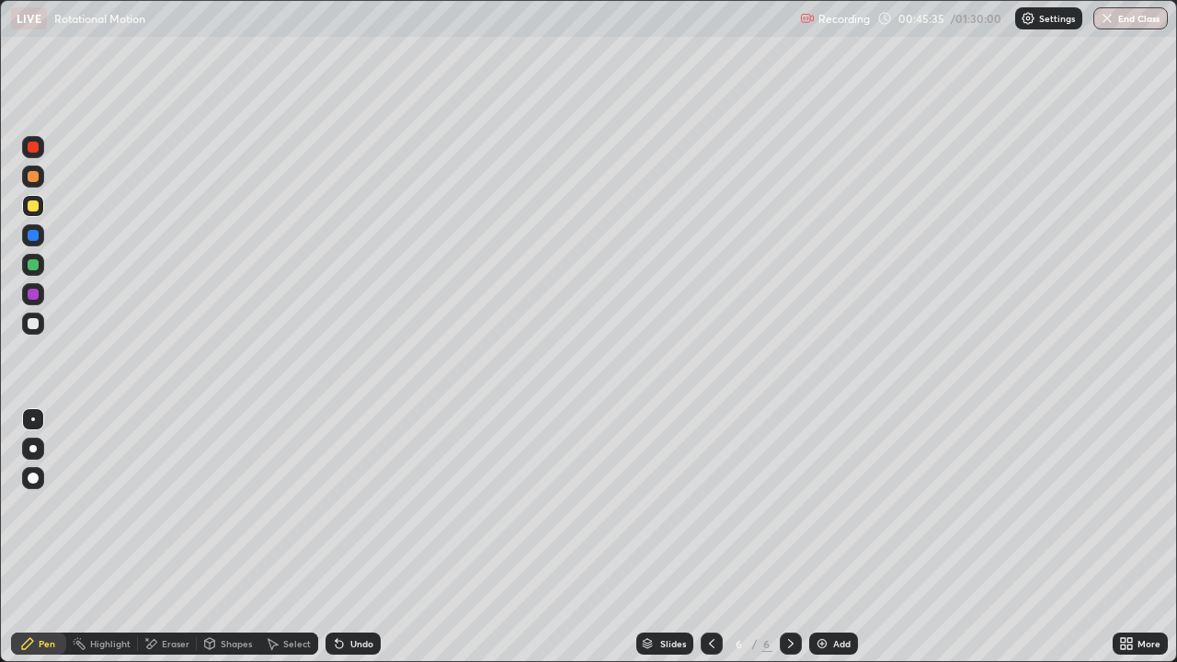
click at [166, 537] on div "Eraser" at bounding box center [176, 643] width 28 height 9
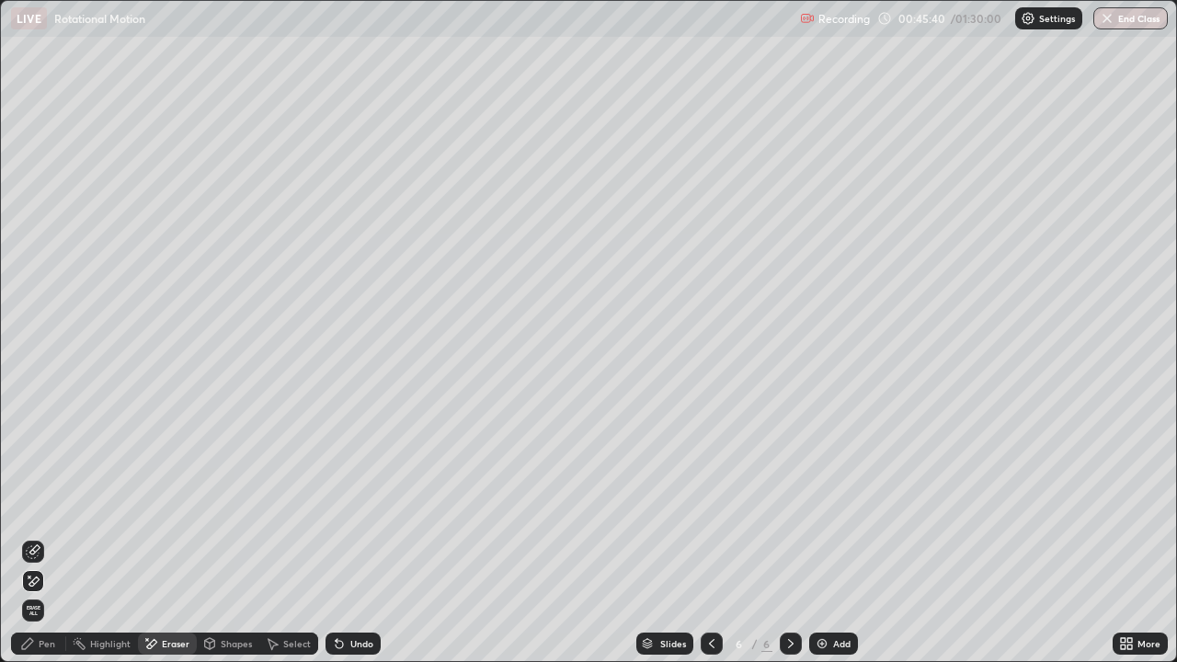
click at [52, 537] on div "Pen" at bounding box center [38, 644] width 55 height 22
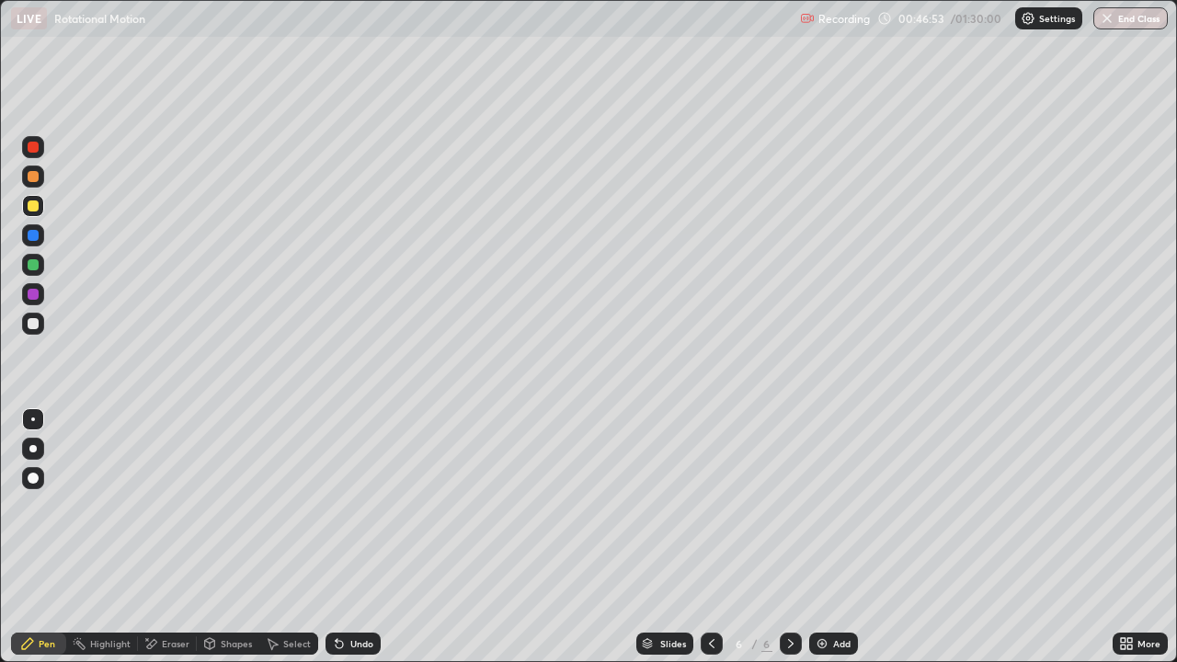
click at [166, 537] on div "Eraser" at bounding box center [176, 643] width 28 height 9
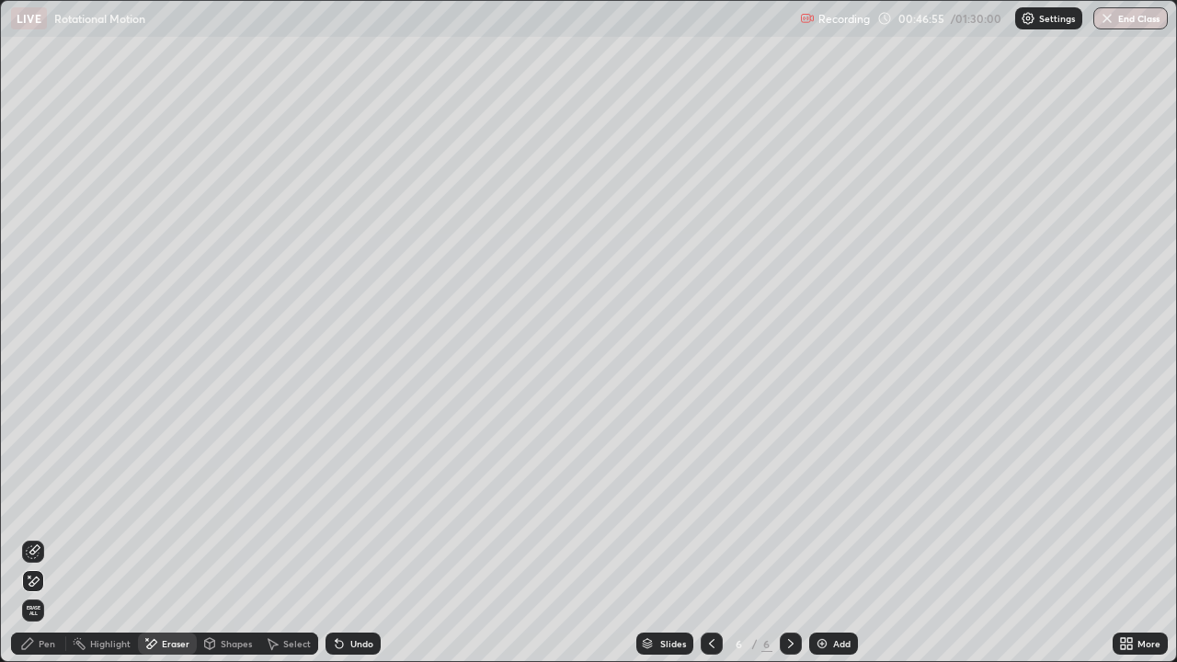
click at [40, 537] on div "Pen" at bounding box center [47, 643] width 17 height 9
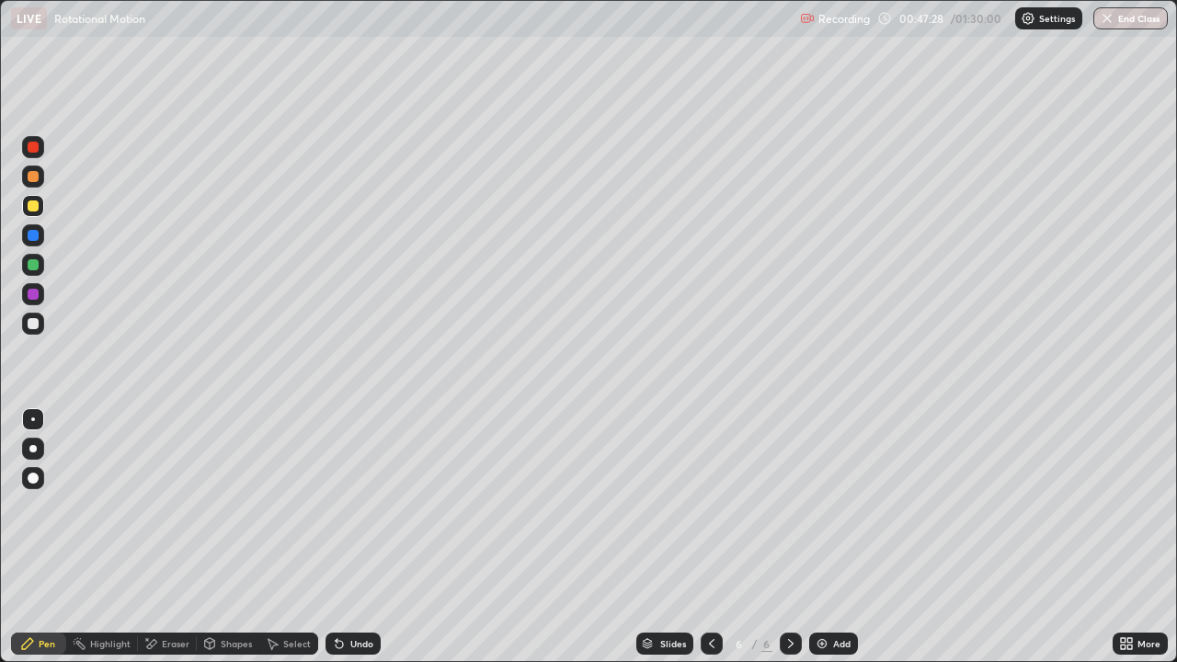
click at [363, 537] on div "Undo" at bounding box center [353, 644] width 55 height 22
click at [358, 537] on div "Undo" at bounding box center [353, 644] width 55 height 22
click at [358, 537] on div "Undo" at bounding box center [361, 643] width 23 height 9
click at [820, 537] on img at bounding box center [822, 644] width 15 height 15
click at [356, 537] on div "Undo" at bounding box center [361, 643] width 23 height 9
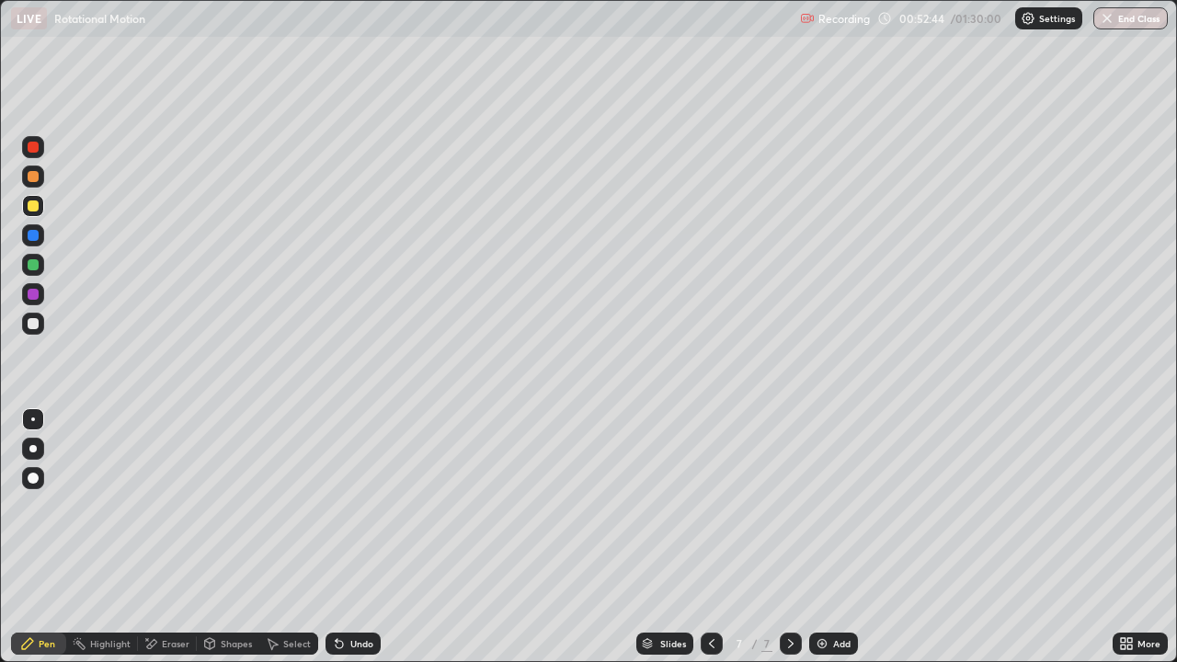
click at [32, 294] on div at bounding box center [33, 294] width 11 height 11
click at [350, 537] on div "Undo" at bounding box center [361, 643] width 23 height 9
click at [337, 537] on icon at bounding box center [339, 644] width 7 height 7
click at [34, 324] on div at bounding box center [33, 323] width 11 height 11
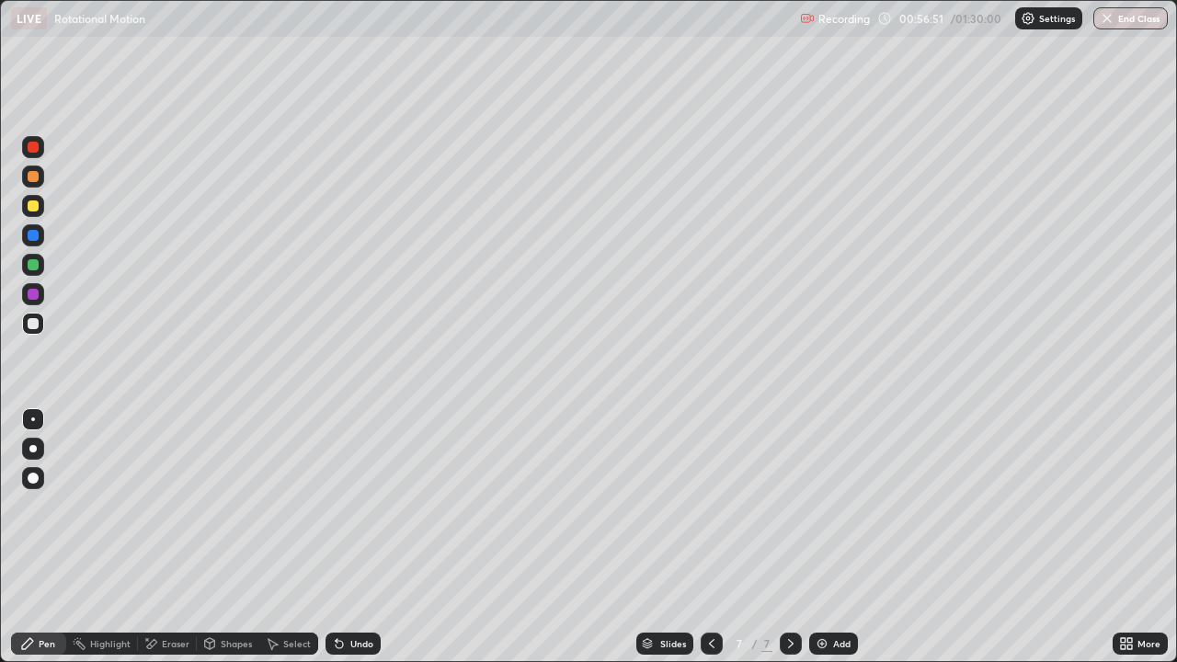
click at [366, 537] on div "Undo" at bounding box center [361, 643] width 23 height 9
click at [357, 537] on div "Undo" at bounding box center [361, 643] width 23 height 9
click at [887, 537] on div "Slides 7 / 7 Add" at bounding box center [747, 644] width 732 height 37
click at [337, 537] on icon at bounding box center [339, 644] width 7 height 7
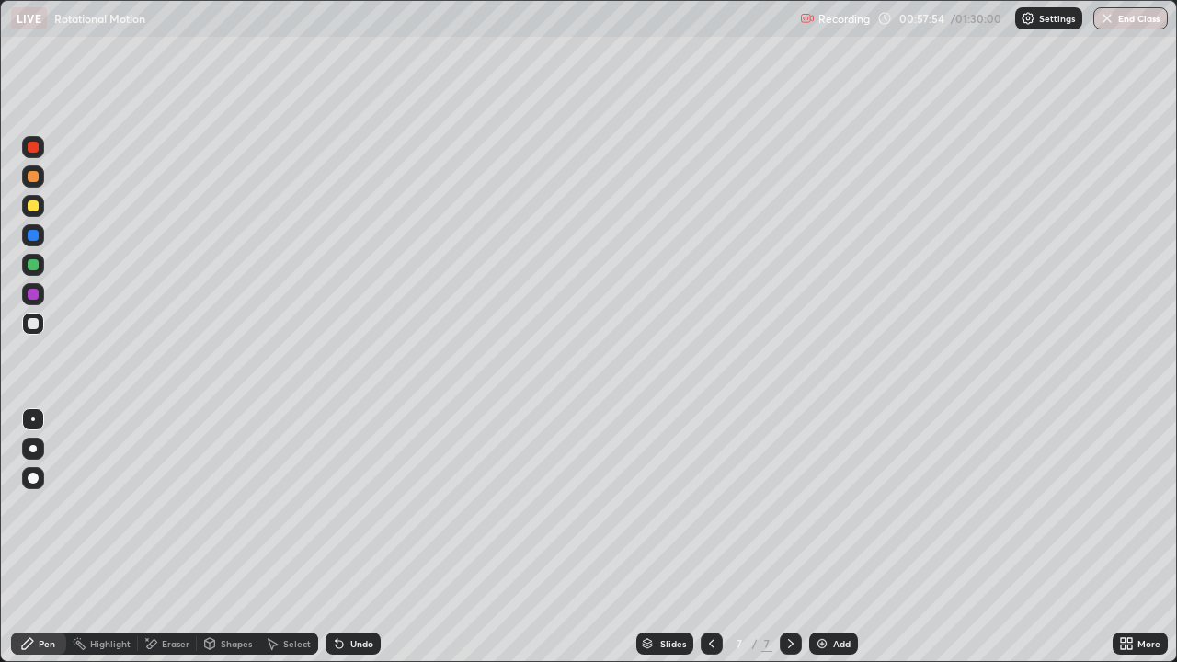
click at [337, 537] on icon at bounding box center [339, 644] width 7 height 7
click at [335, 537] on div "Undo" at bounding box center [353, 644] width 55 height 22
click at [971, 537] on div "Slides 7 / 7 Add" at bounding box center [747, 644] width 732 height 37
click at [819, 537] on img at bounding box center [822, 644] width 15 height 15
click at [38, 209] on div at bounding box center [33, 206] width 11 height 11
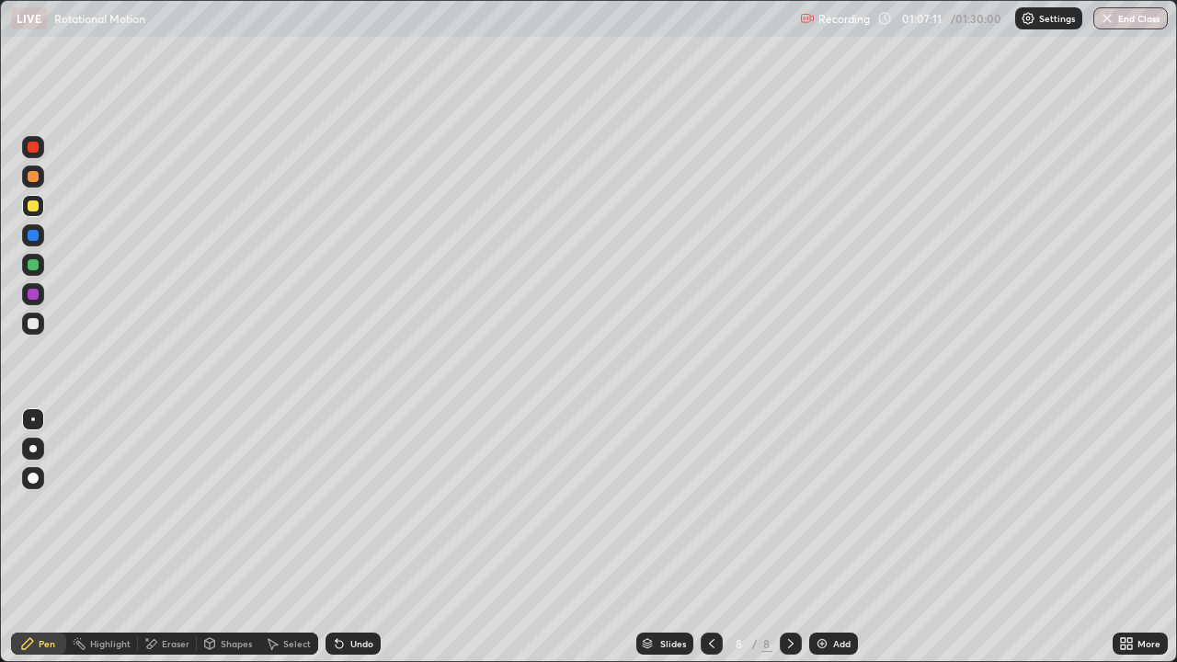
click at [1124, 537] on icon at bounding box center [1123, 640] width 5 height 5
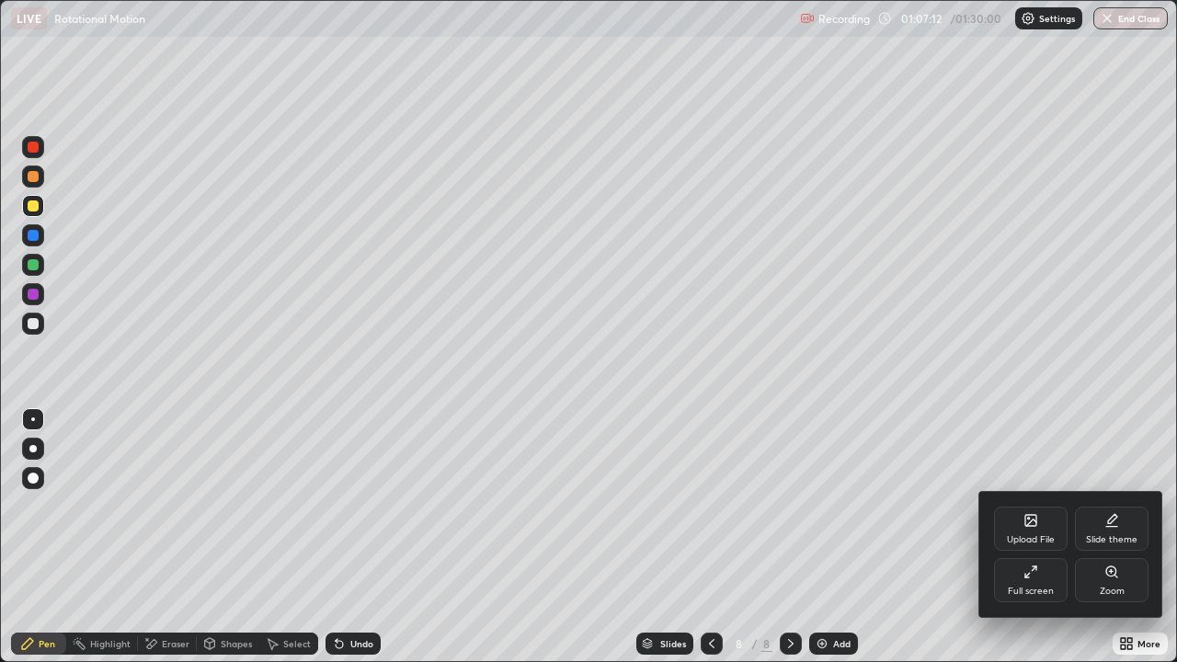
click at [1014, 537] on div "Full screen" at bounding box center [1031, 591] width 46 height 9
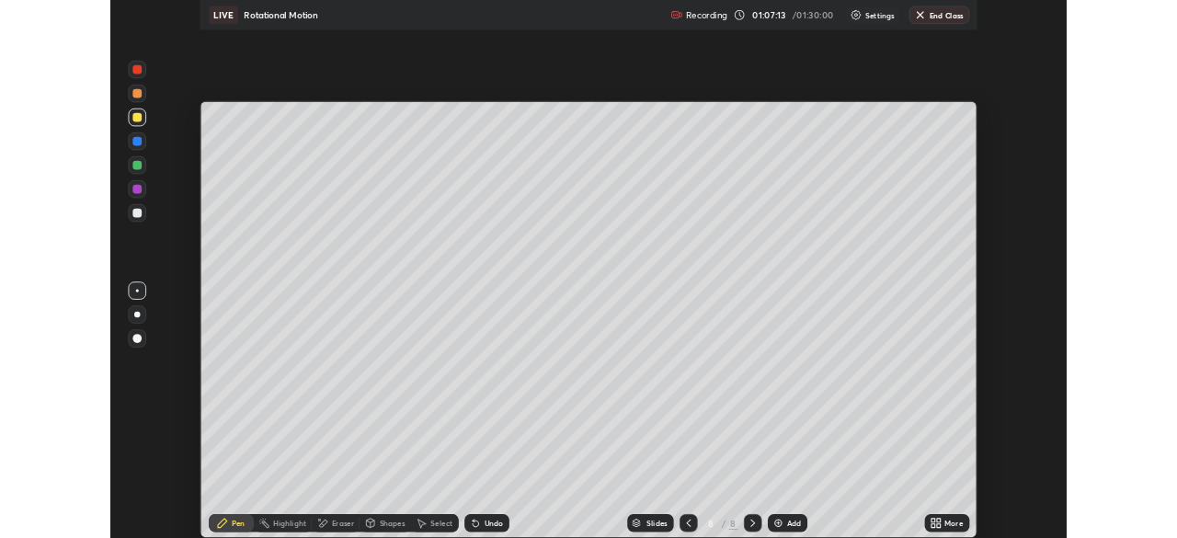
scroll to position [91452, 90813]
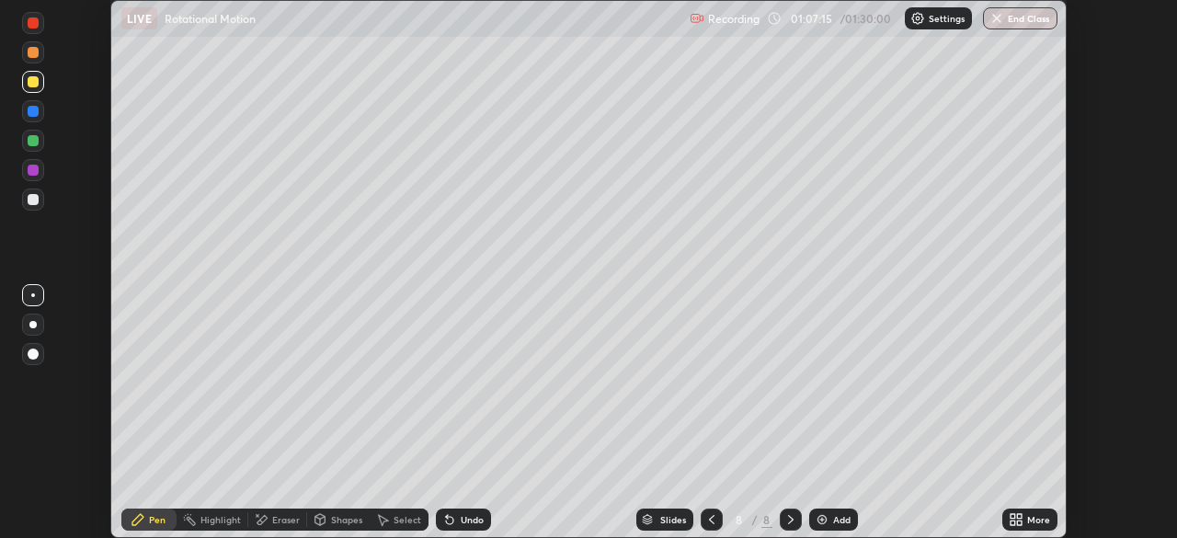
click at [1038, 19] on button "End Class" at bounding box center [1020, 18] width 75 height 22
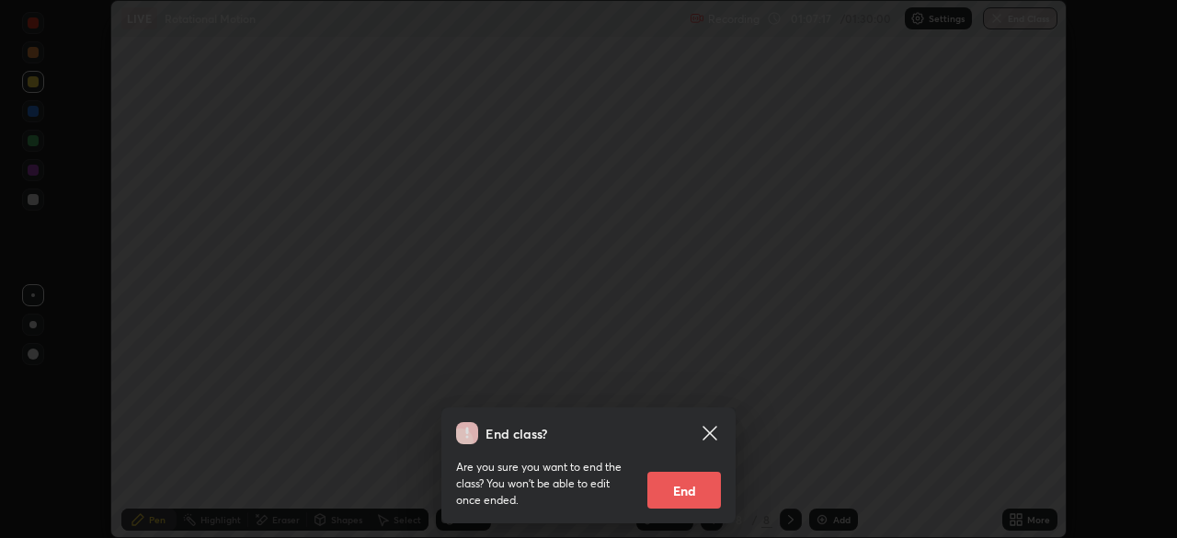
click at [693, 497] on button "End" at bounding box center [685, 490] width 74 height 37
